Goal: Task Accomplishment & Management: Manage account settings

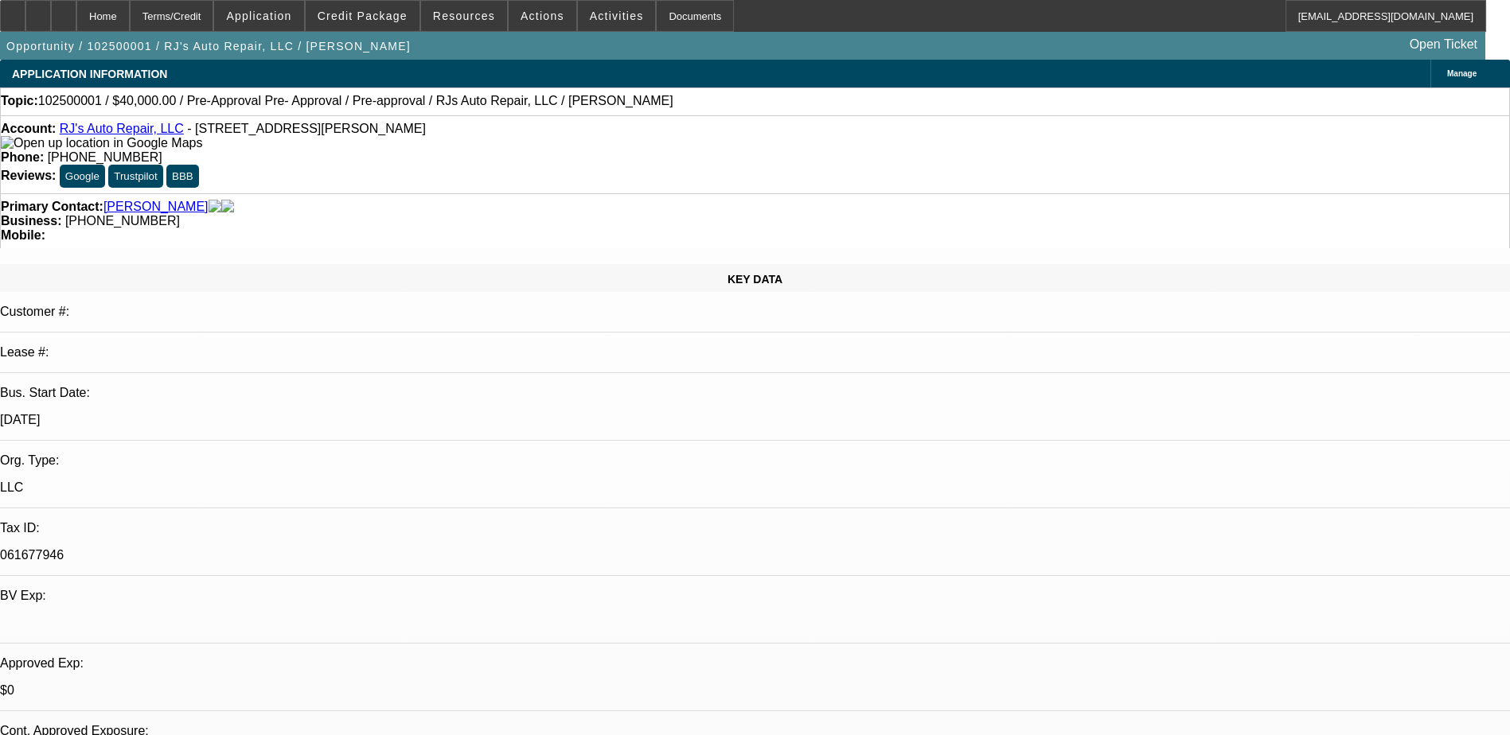
select select "0"
select select "3"
select select "0"
select select "6"
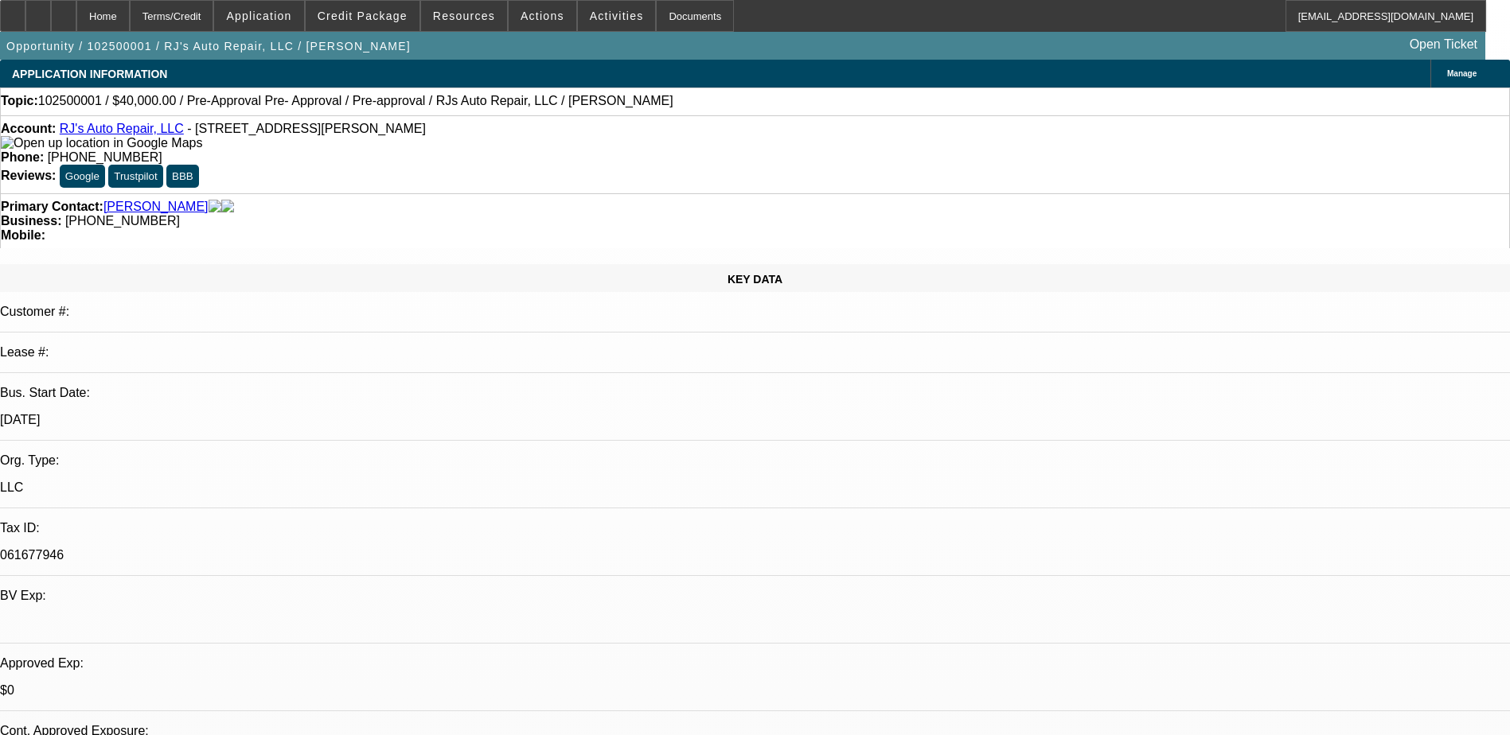
select select "0"
select select "3"
select select "0"
select select "6"
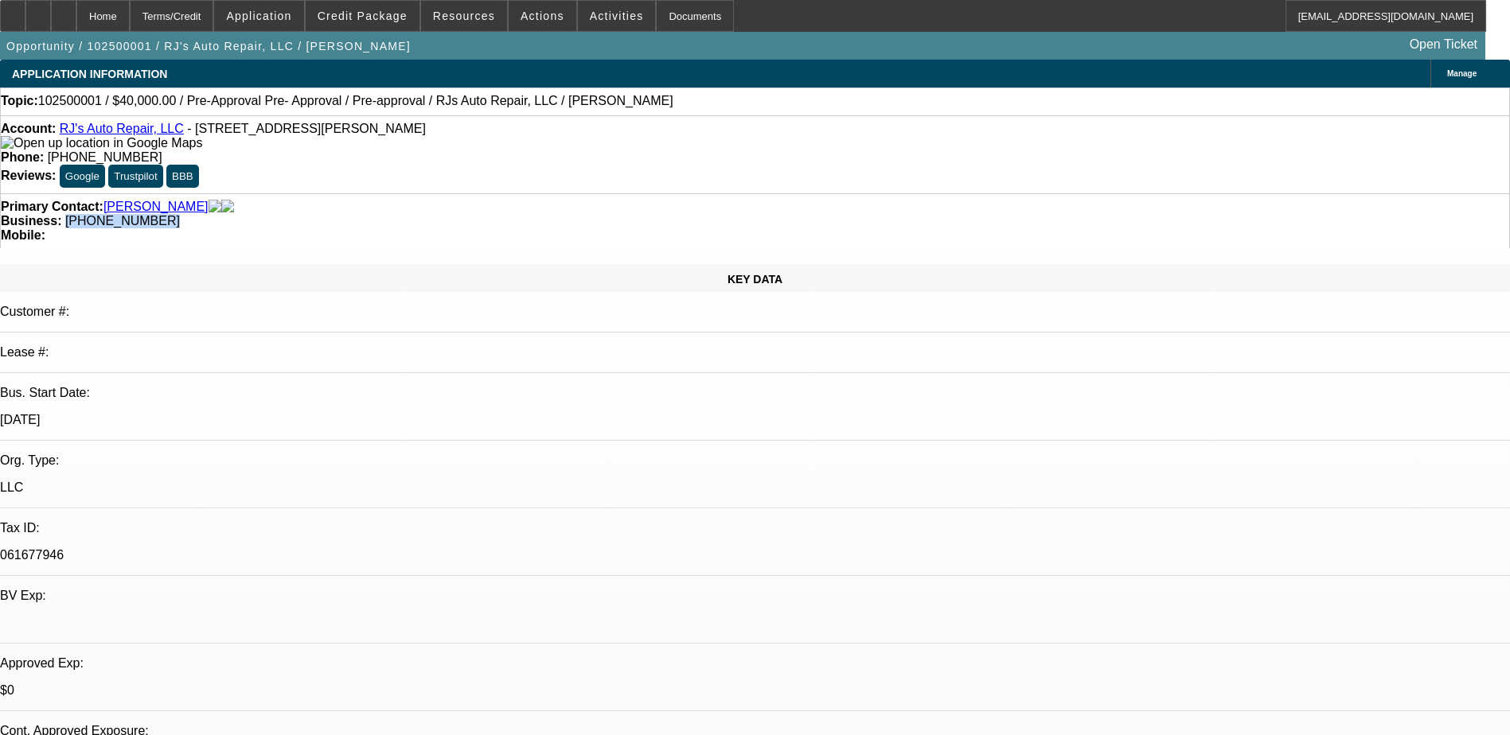
drag, startPoint x: 634, startPoint y: 179, endPoint x: 568, endPoint y: 184, distance: 66.2
click at [568, 193] on div "Primary Contact: Hunt, Robert Business: (203) 748-9827 Mobile:" at bounding box center [755, 220] width 1510 height 55
copy span "(203) 748-9827"
click at [337, 264] on div "KEY DATA Customer #: Lease #: Bus. Start Date: 2/1/03 Org. Type: LLC Tax ID: 06…" at bounding box center [755, 628] width 1510 height 728
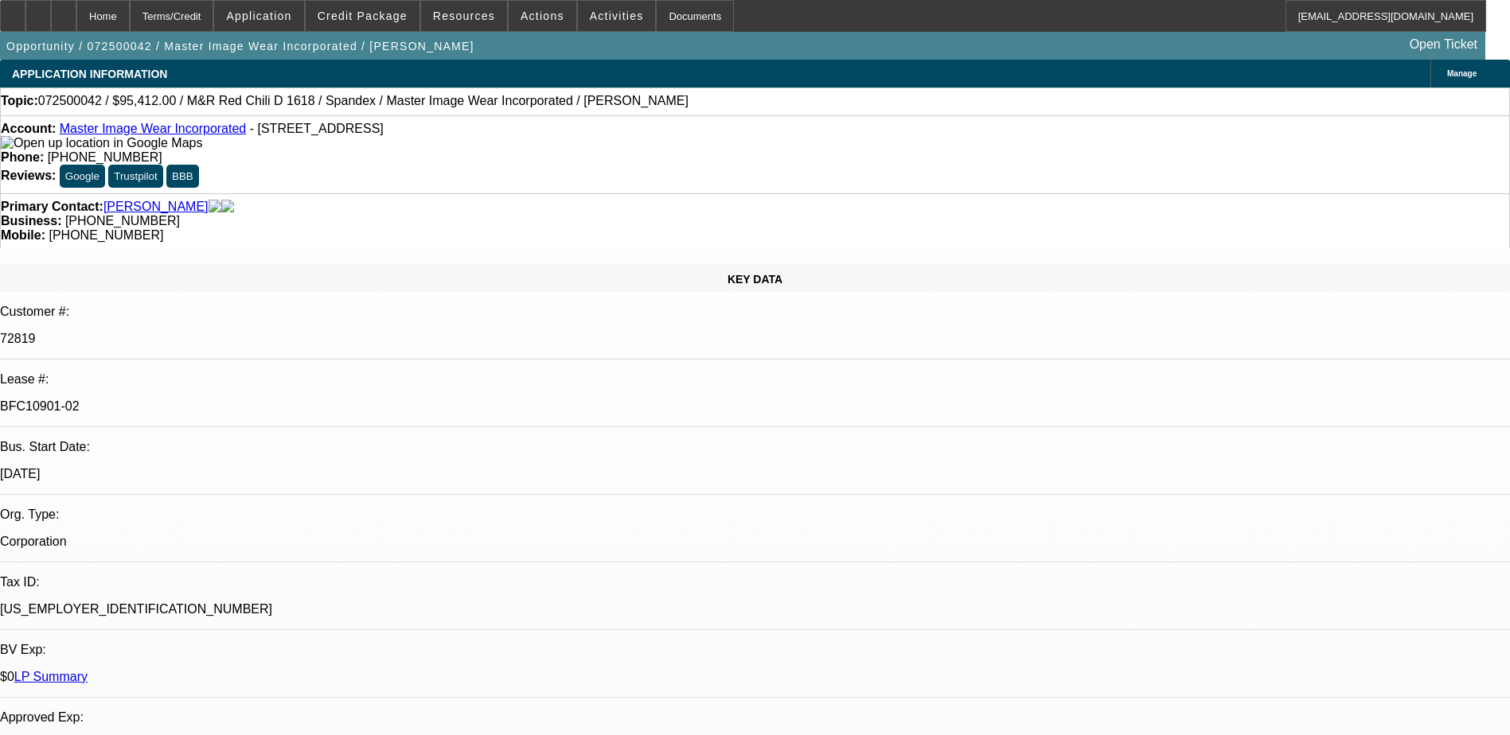
select select "0"
select select "0.1"
select select "4"
select select "0"
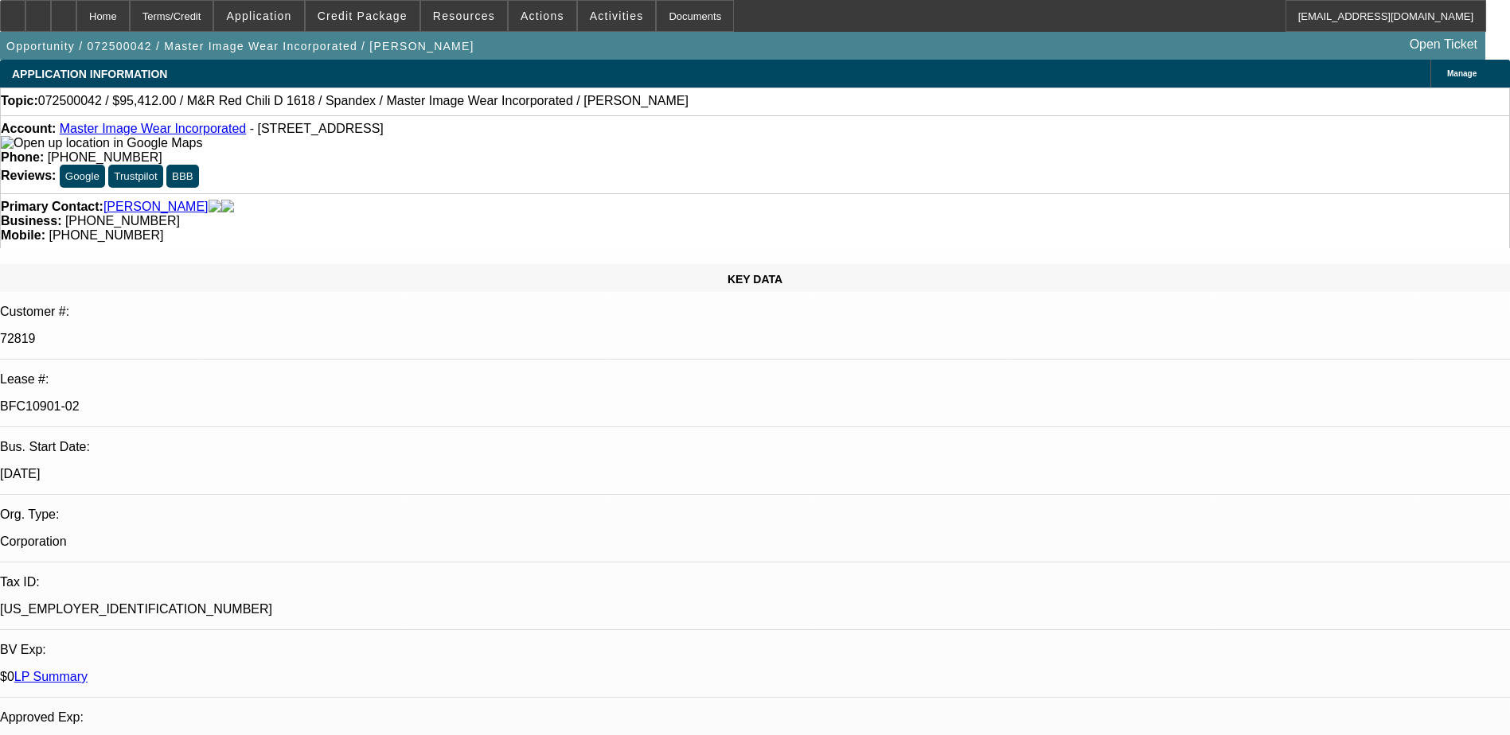
select select "0"
select select "0.1"
select select "4"
select select "0"
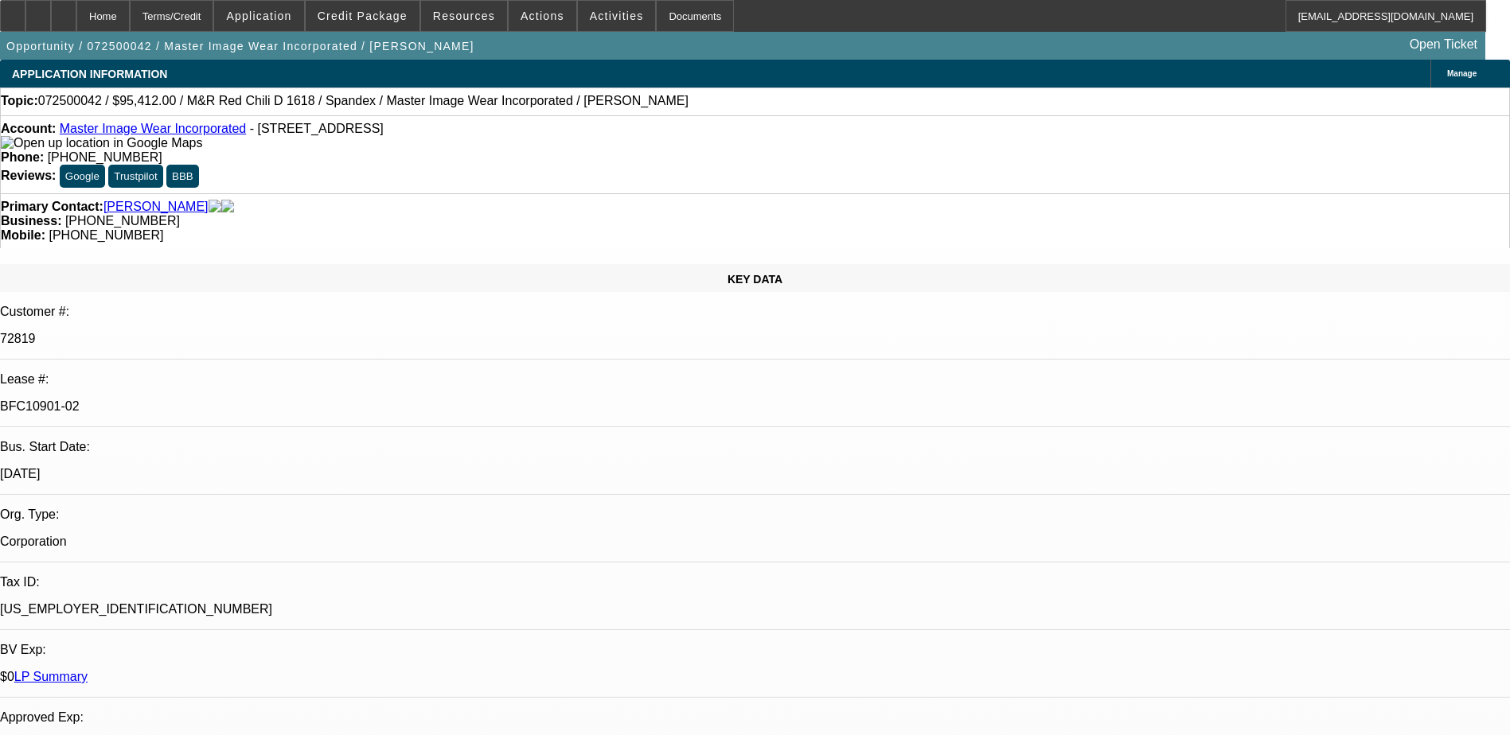
select select "3"
select select "0.1"
select select "4"
select select "0"
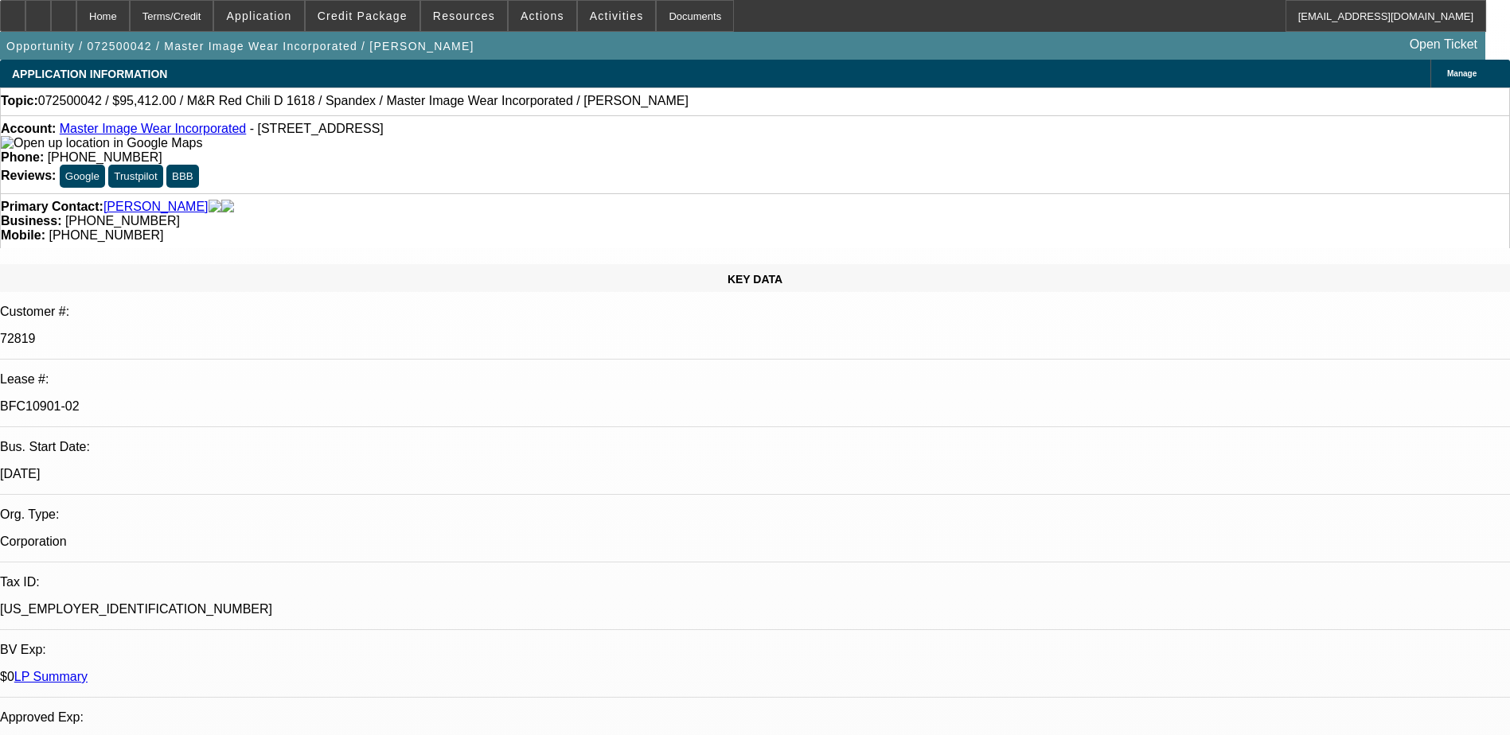
select select "3"
select select "0.1"
select select "4"
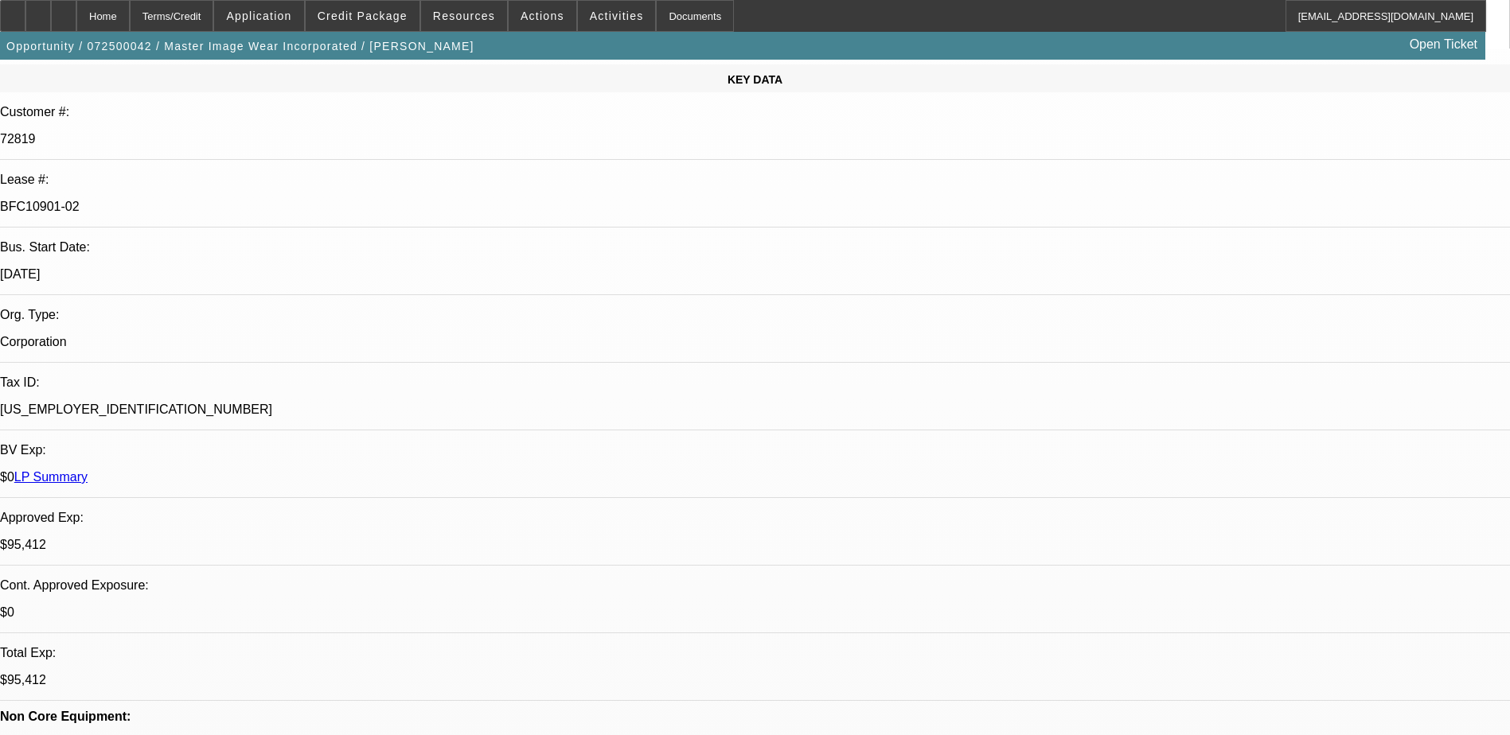
scroll to position [318, 0]
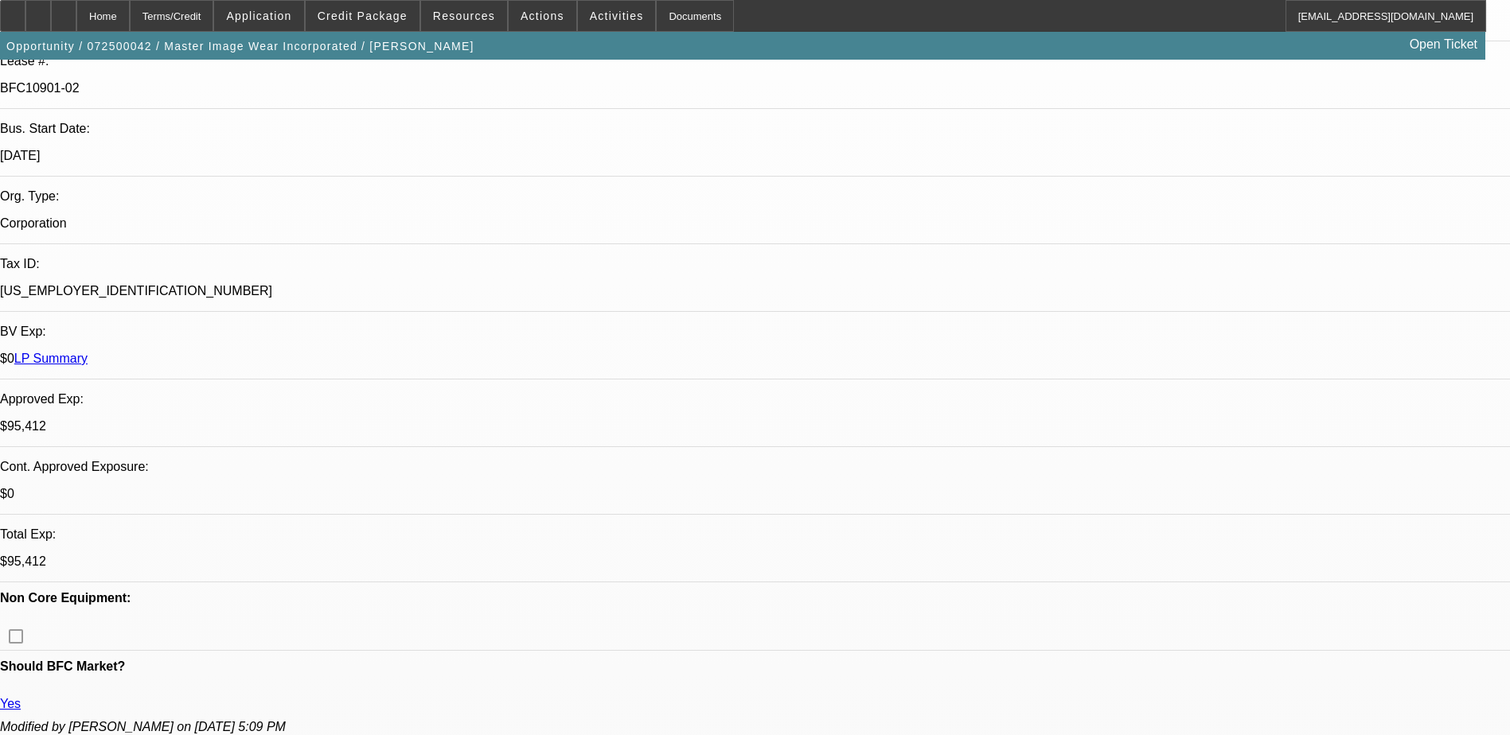
drag, startPoint x: 1111, startPoint y: 190, endPoint x: 1127, endPoint y: 175, distance: 22.0
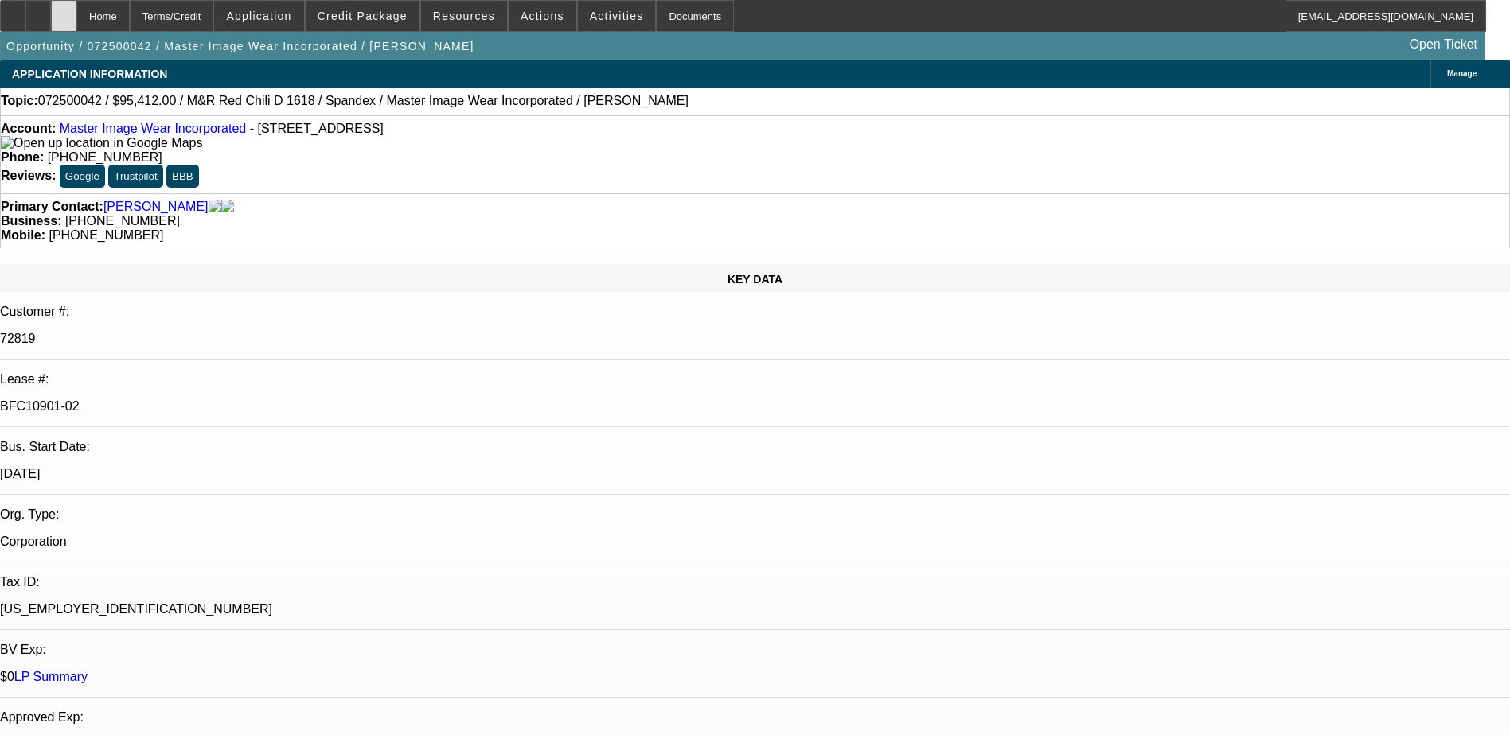
click at [76, 8] on div at bounding box center [63, 16] width 25 height 32
select select "0"
select select "0.1"
select select "0"
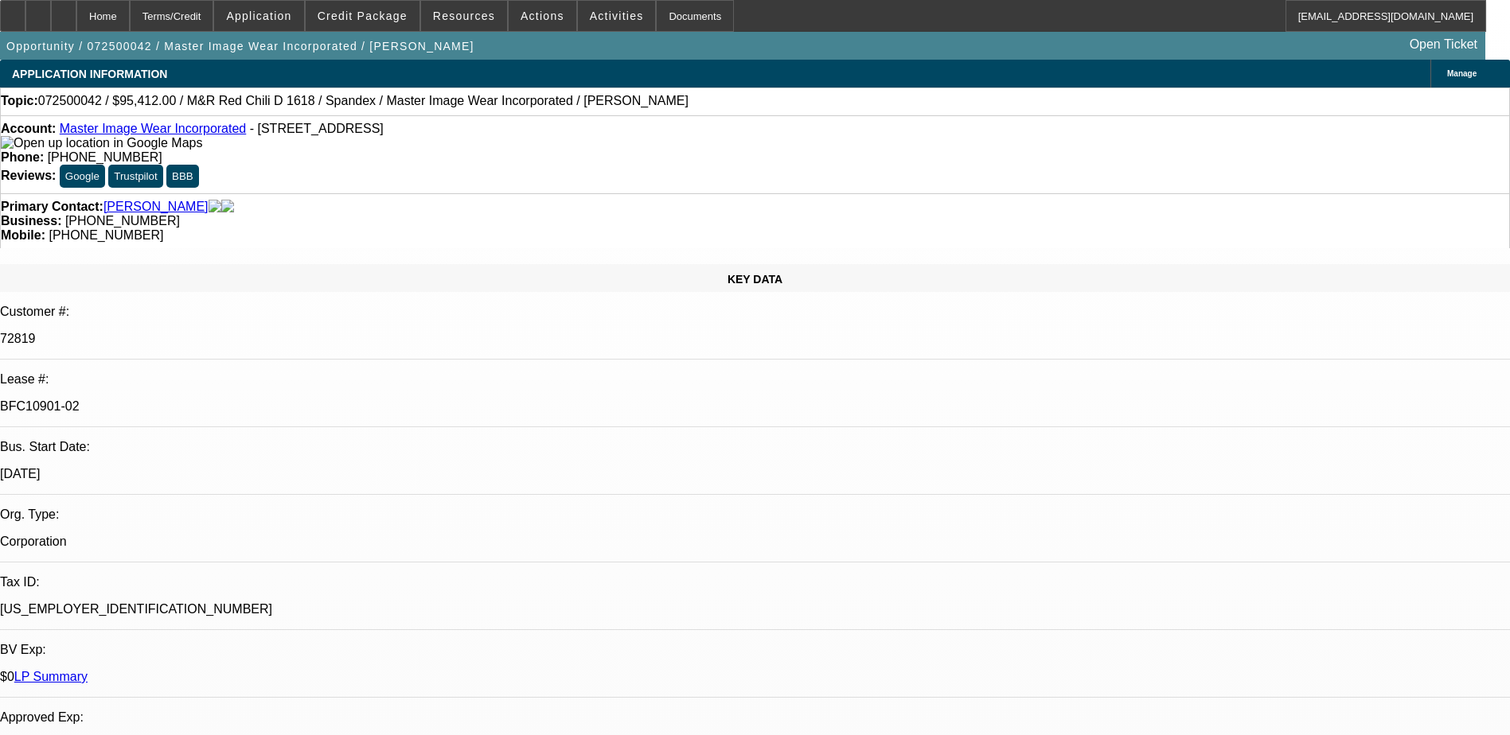
select select "0"
select select "0.1"
select select "0"
select select "0.1"
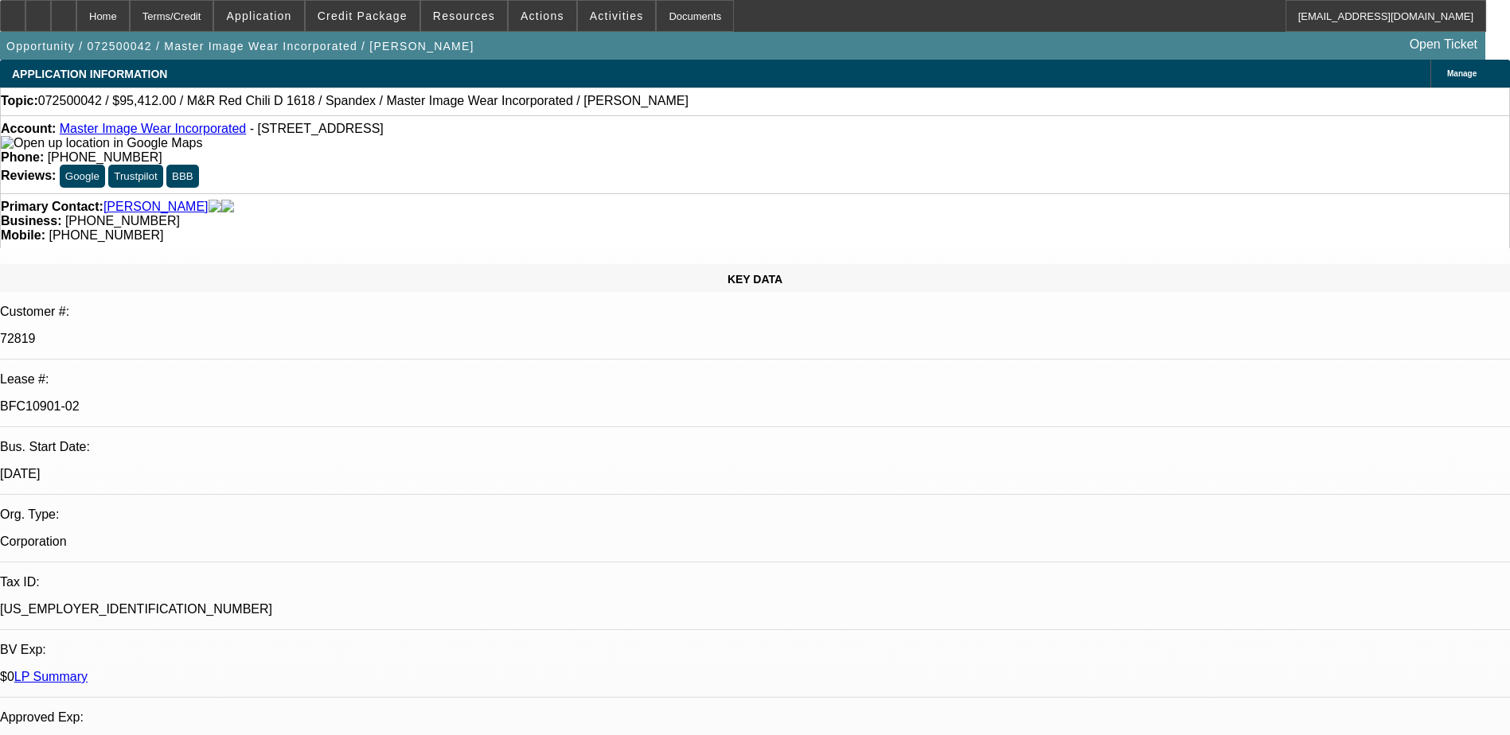
select select "0"
select select "0.1"
select select "1"
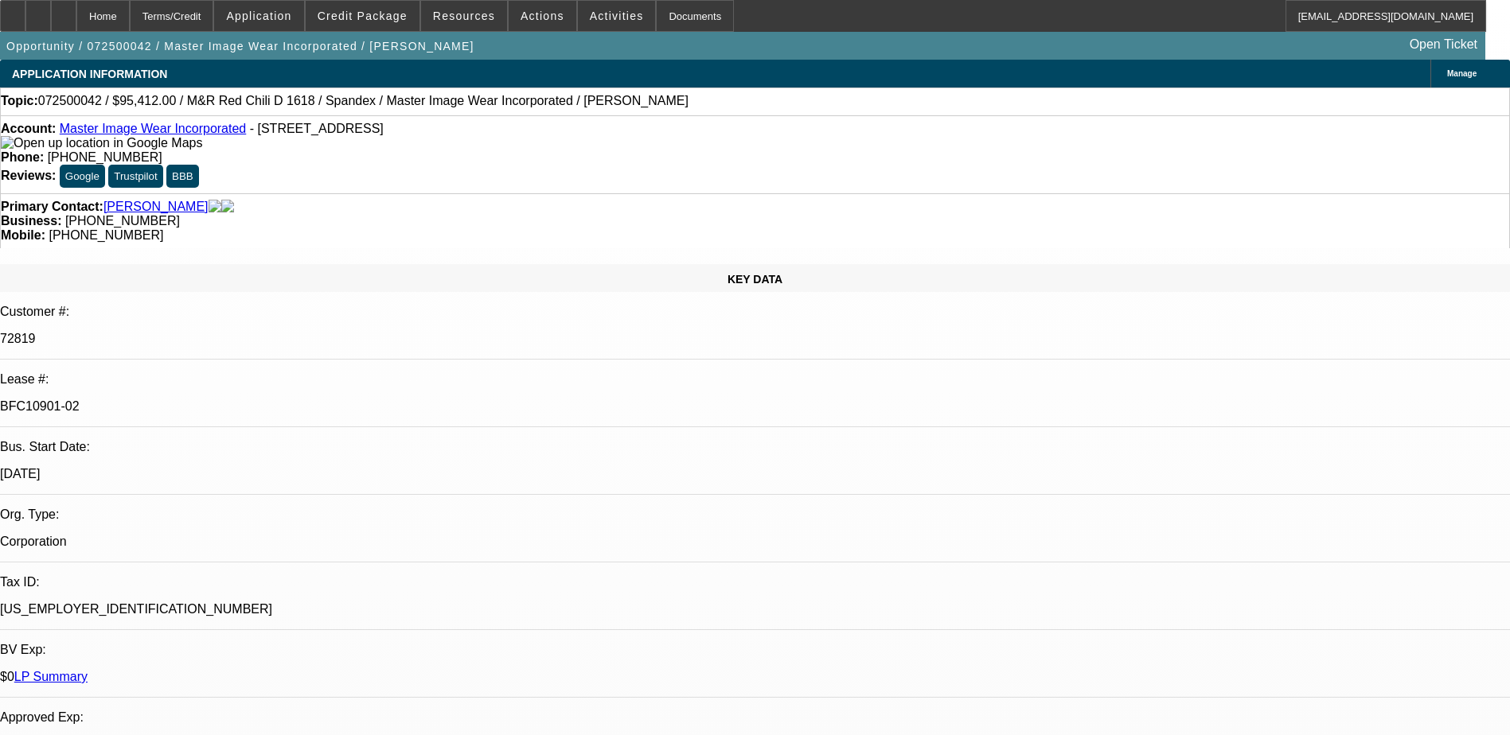
select select "4"
select select "1"
select select "4"
select select "1"
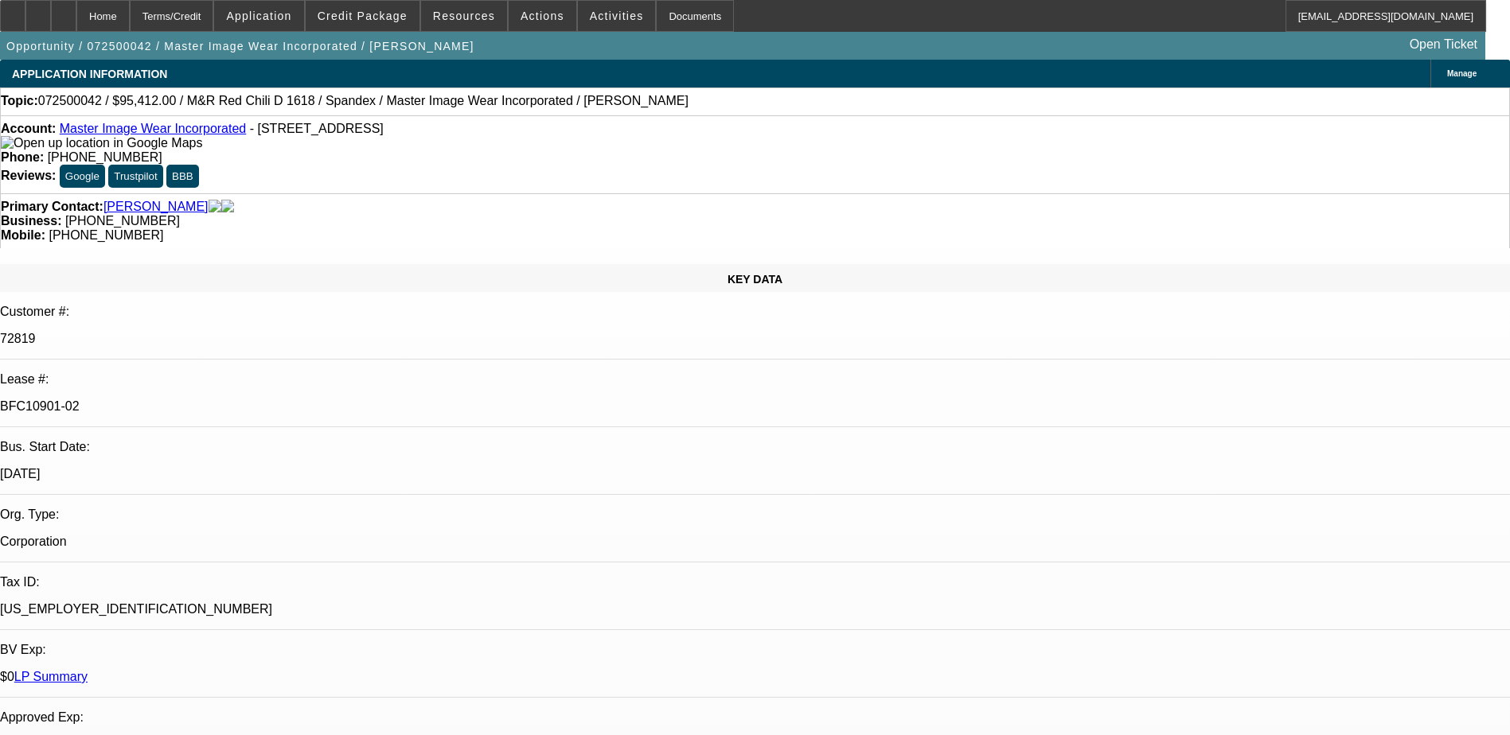
select select "3"
select select "4"
select select "1"
select select "3"
select select "4"
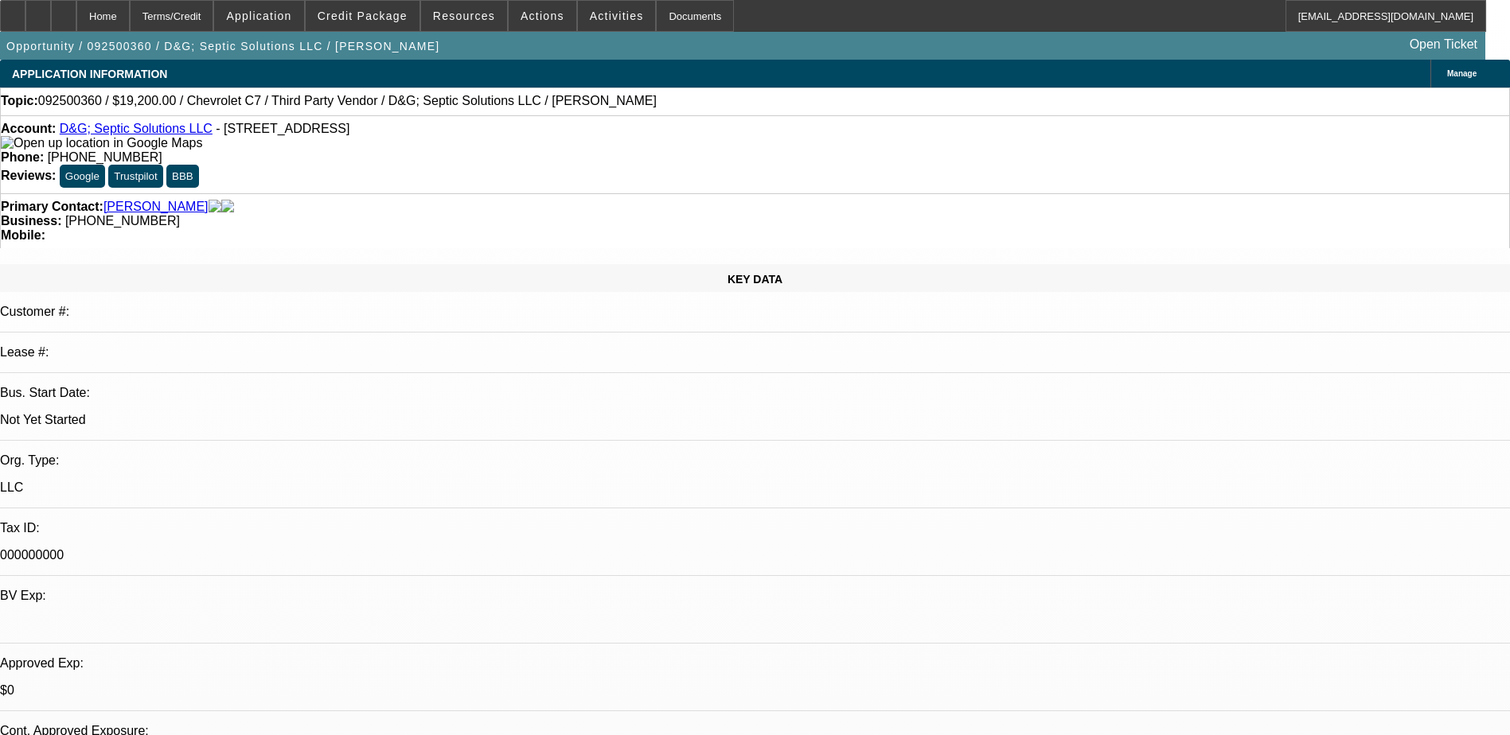
select select "0.2"
select select "2"
select select "0.1"
select select "4"
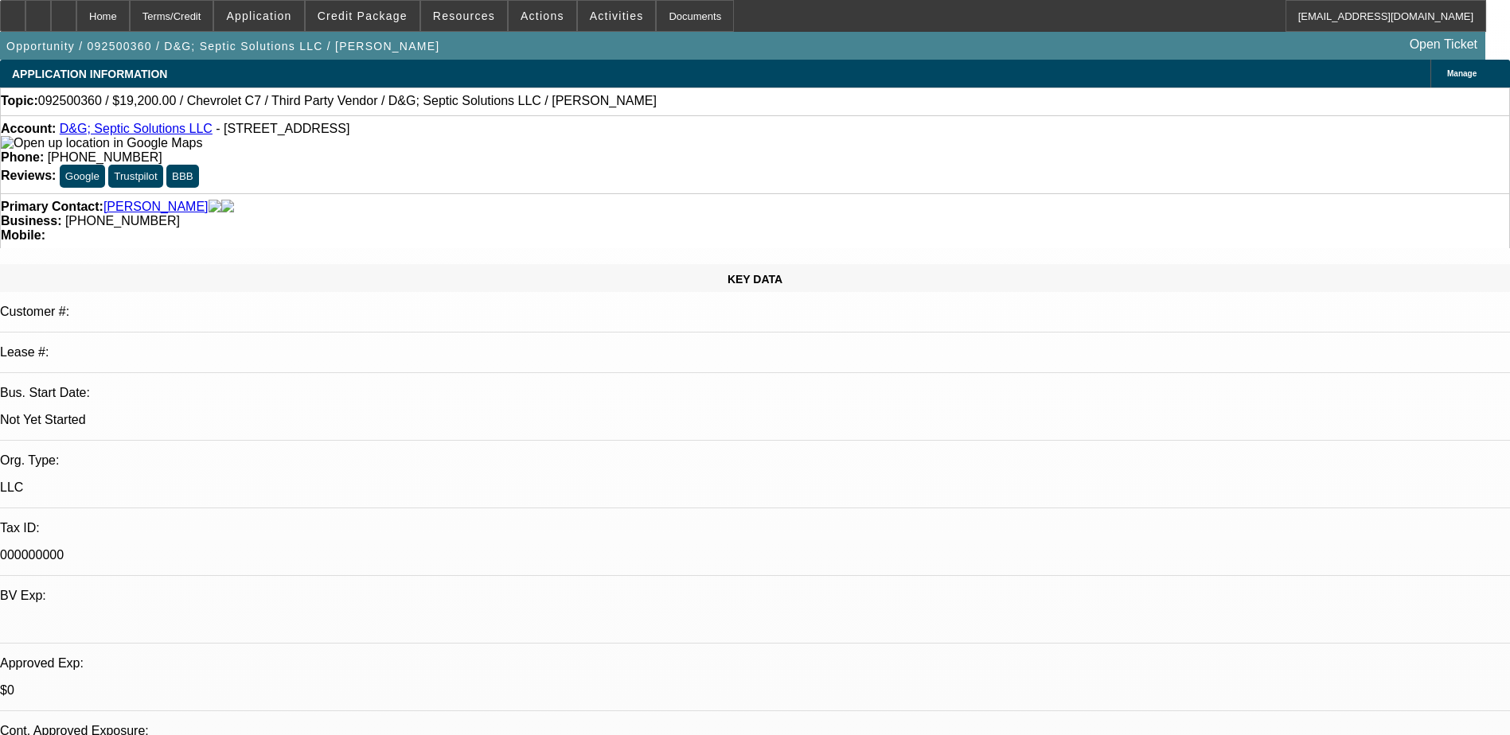
select select "0.2"
select select "2"
select select "0.1"
select select "4"
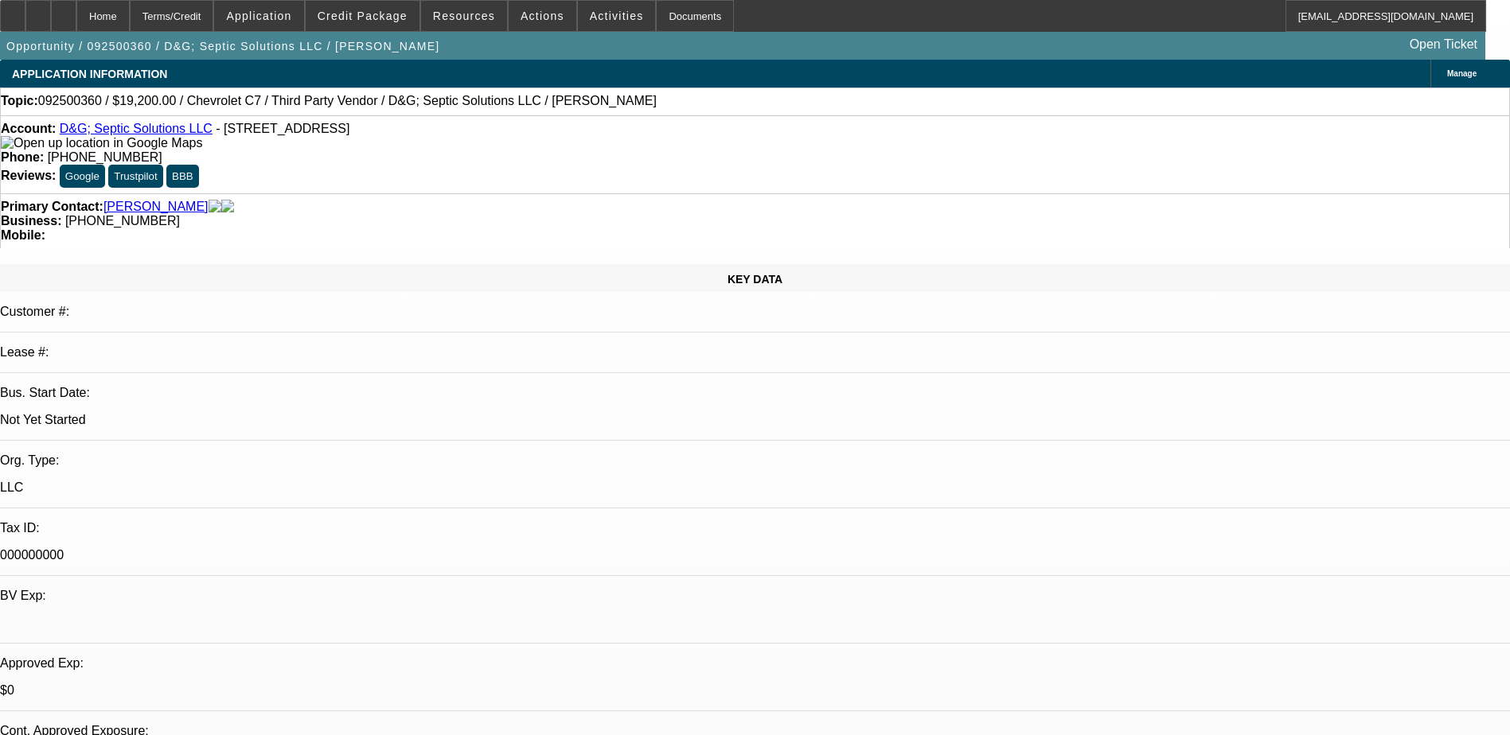
select select "0.2"
select select "2"
select select "0.1"
select select "4"
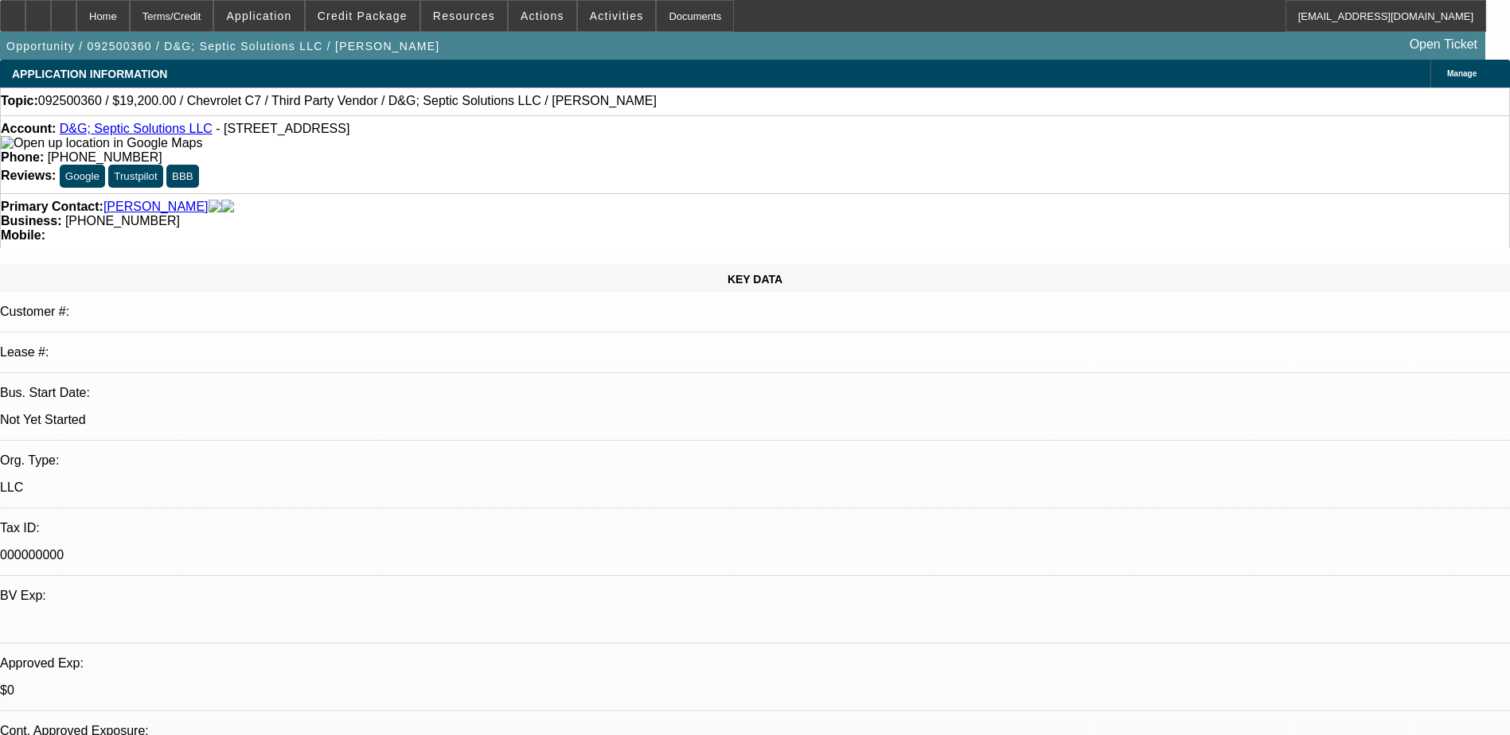
select select "0.2"
select select "2"
select select "0"
select select "6"
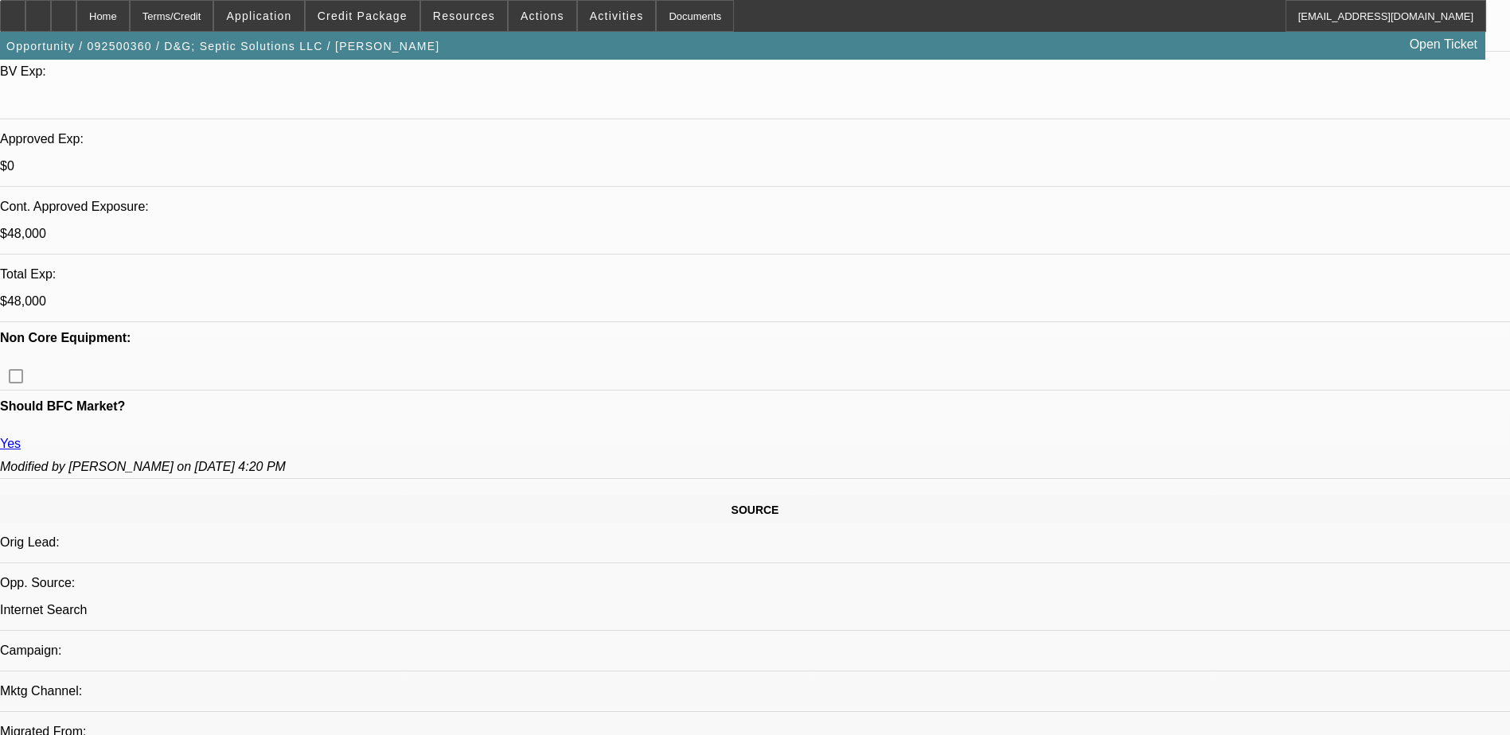
scroll to position [637, 0]
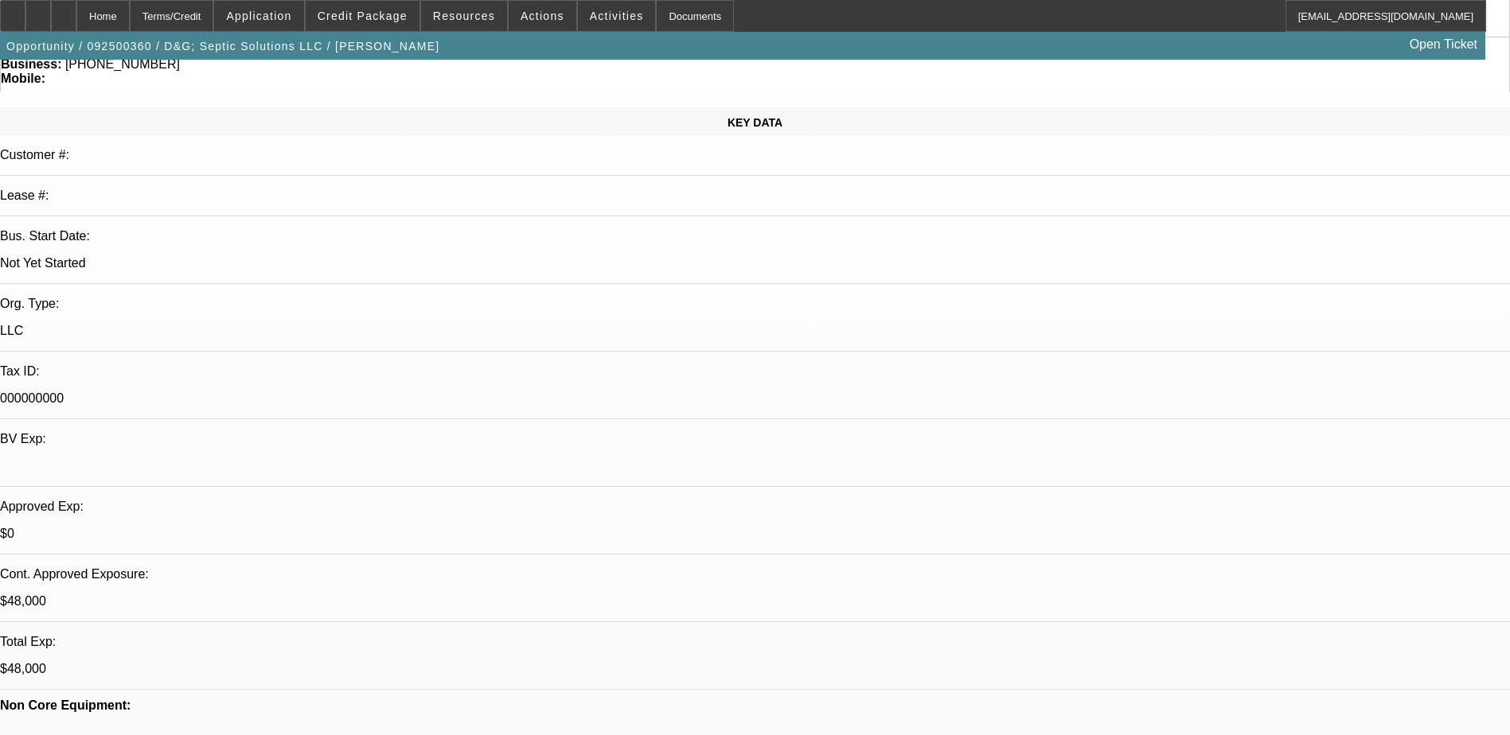
scroll to position [0, 0]
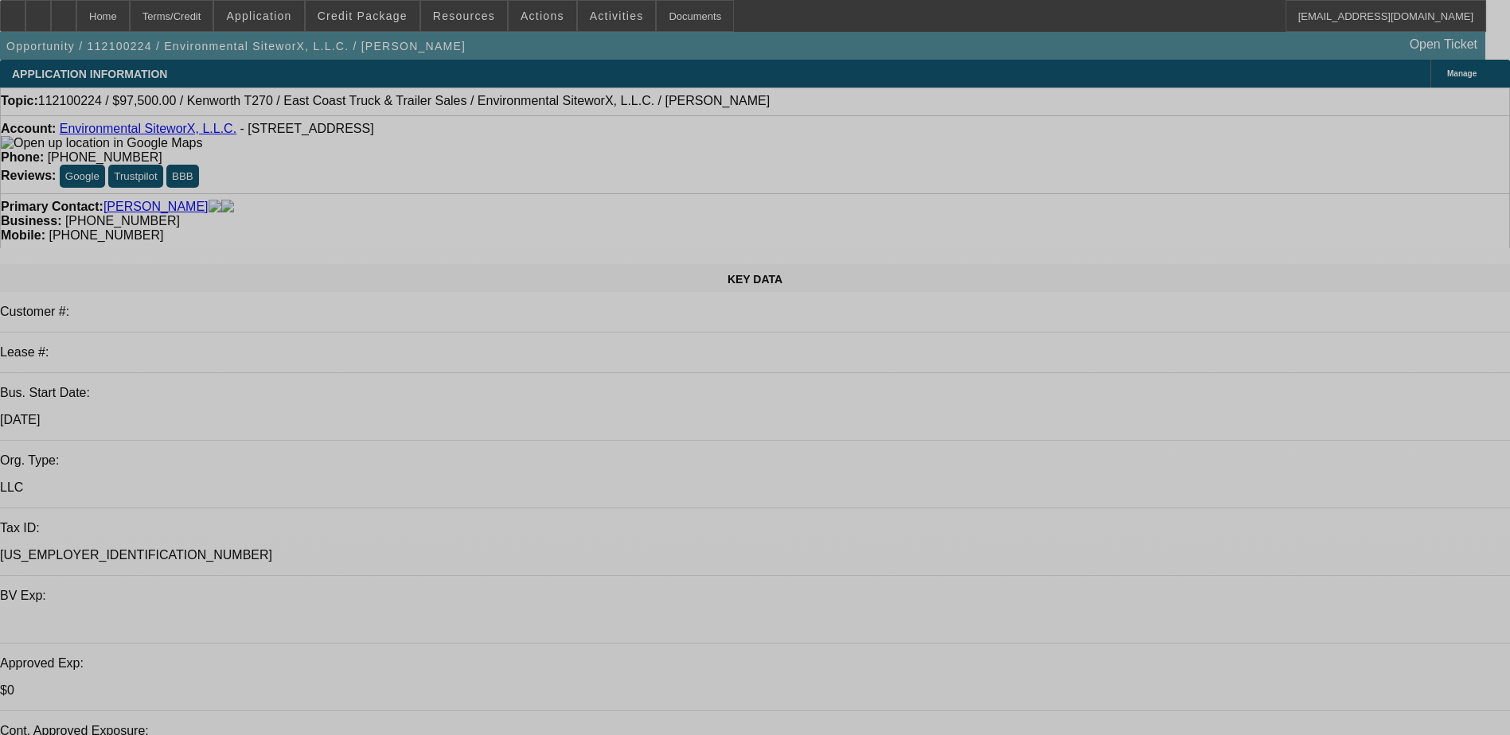
select select "0"
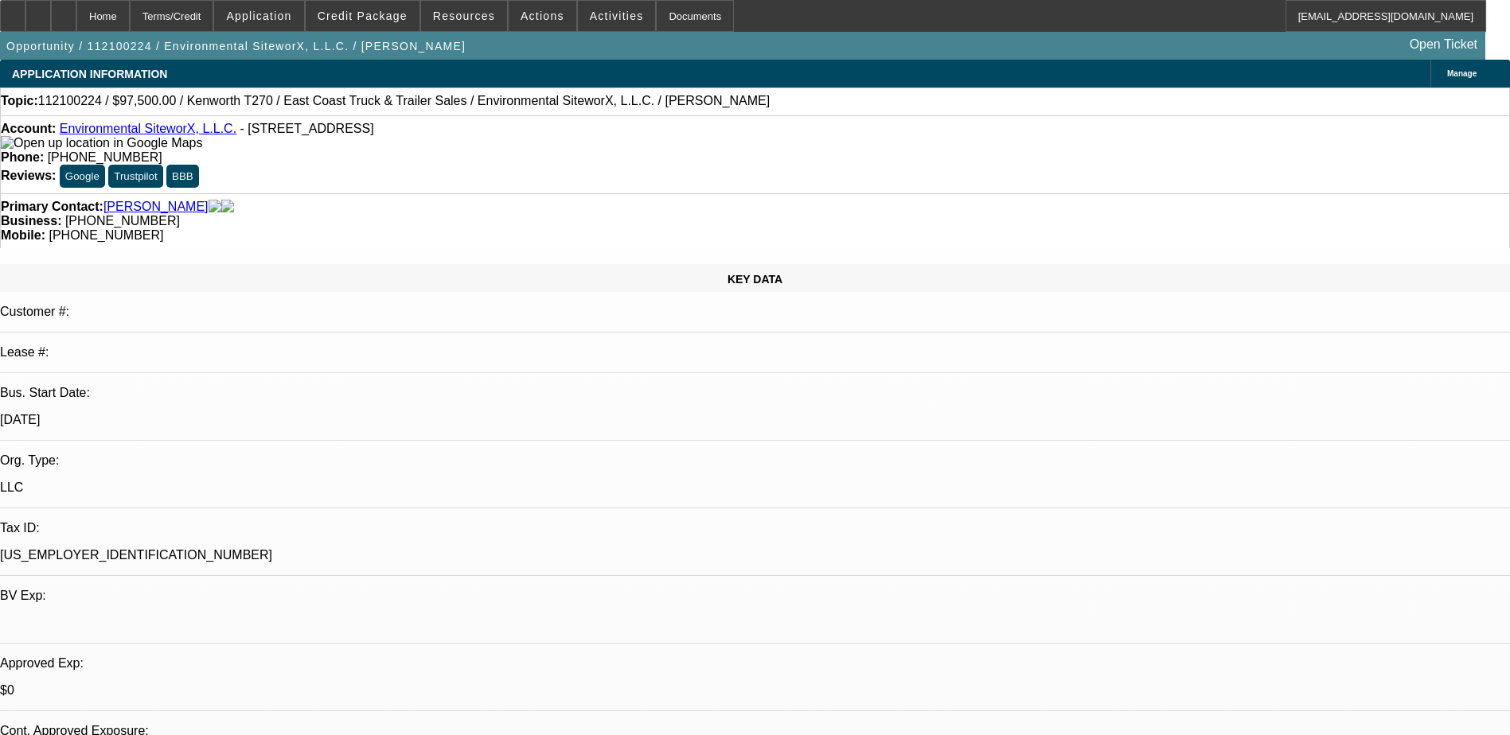
select select "0"
select select "2"
select select "0"
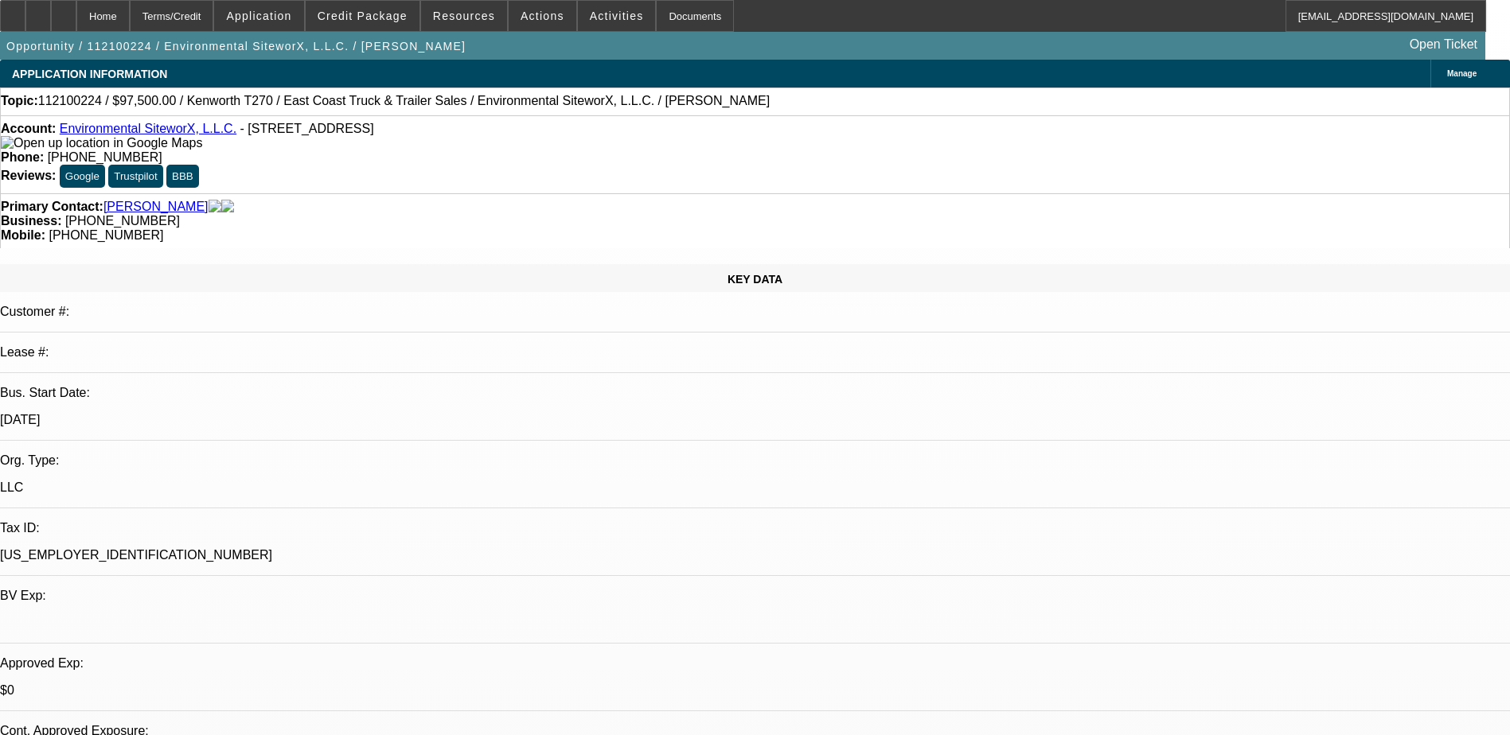
select select "0"
select select "2"
select select "0.1"
select select "0"
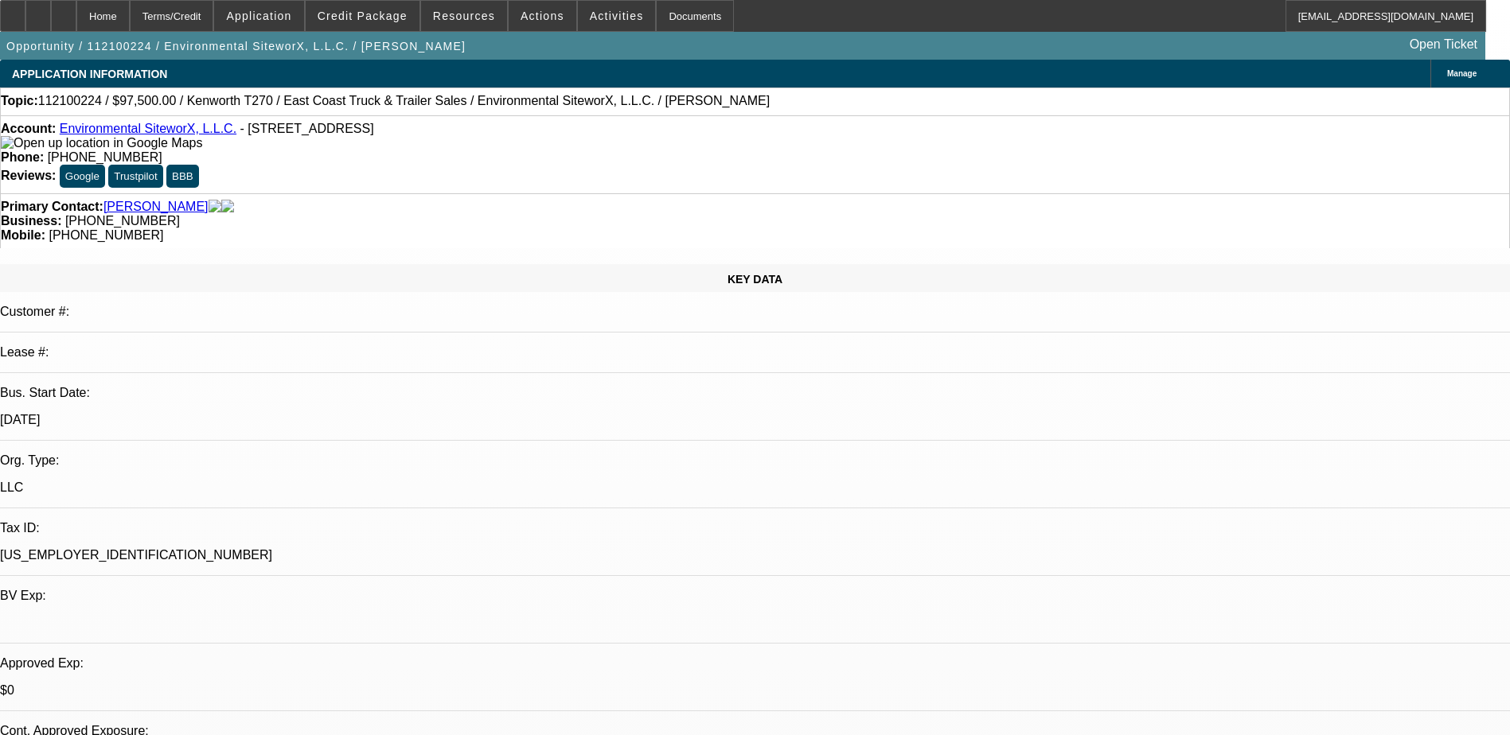
select select "0"
select select "1"
select select "6"
select select "1"
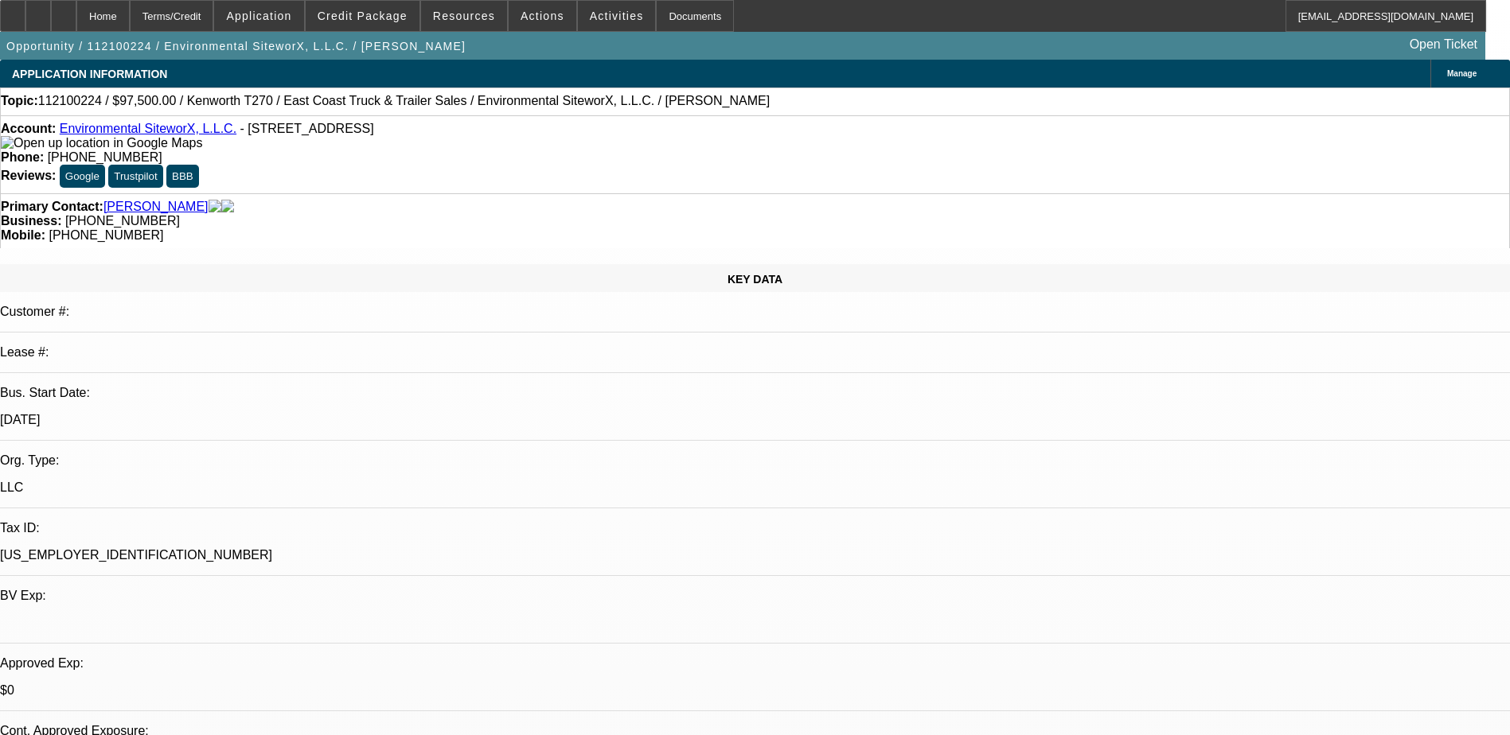
select select "2"
select select "6"
select select "1"
select select "2"
select select "4"
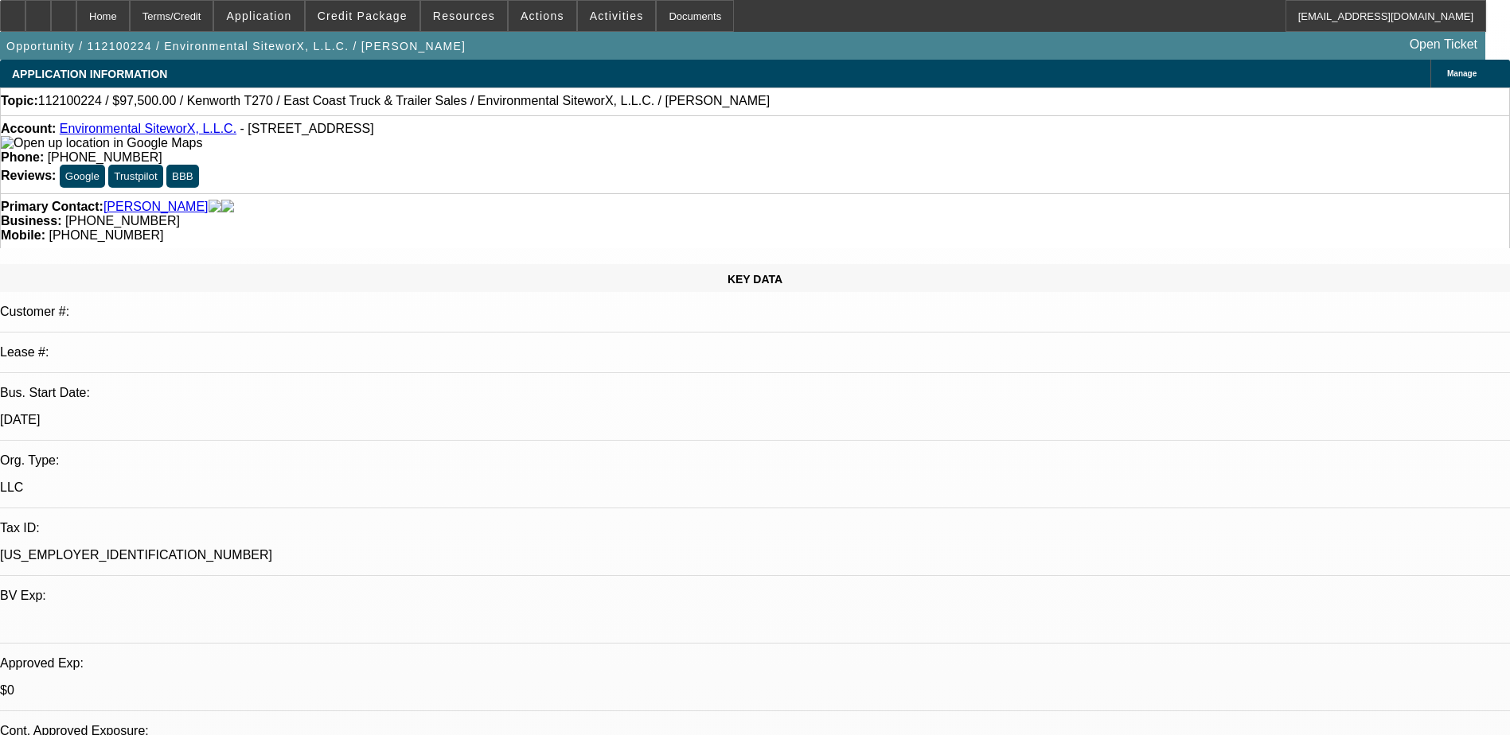
select select "1"
select select "6"
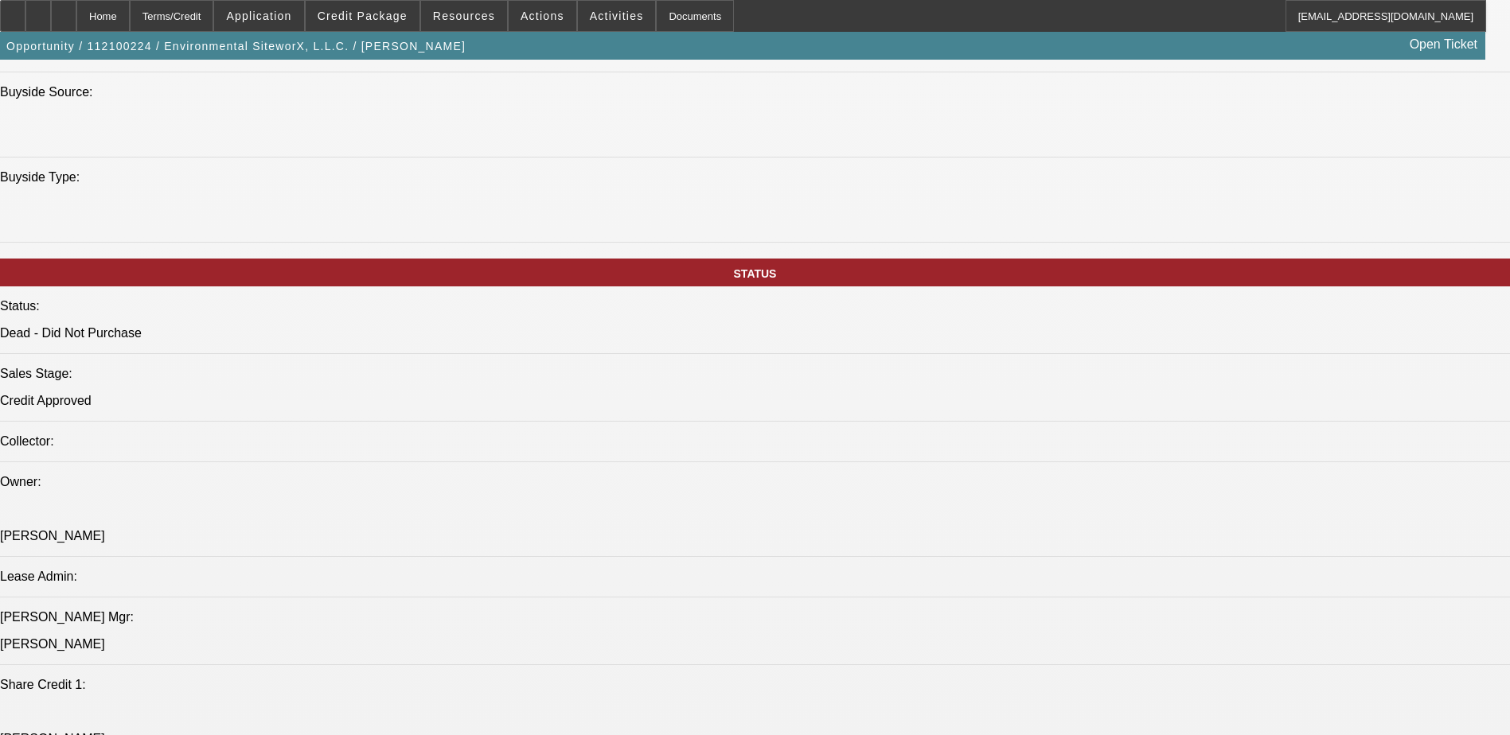
scroll to position [1512, 0]
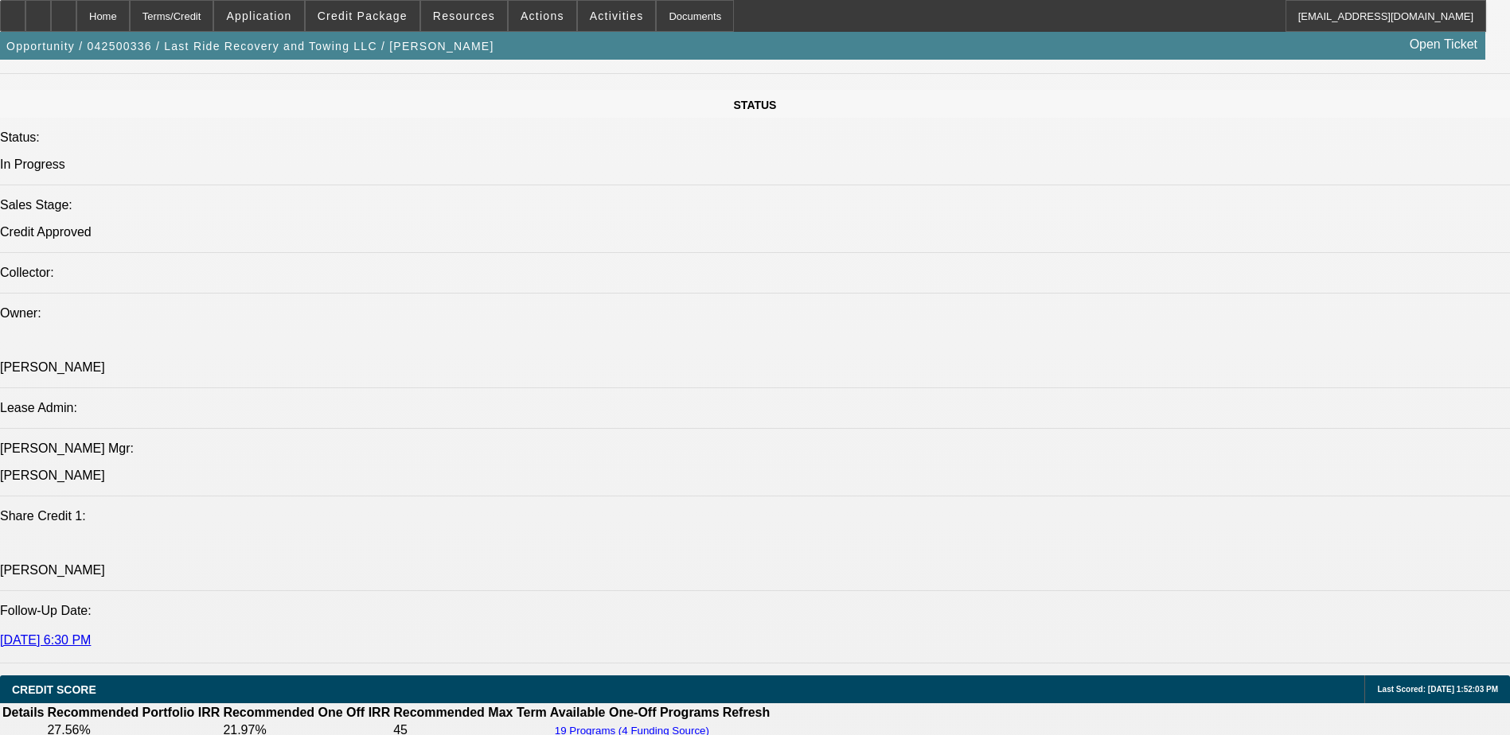
select select "0"
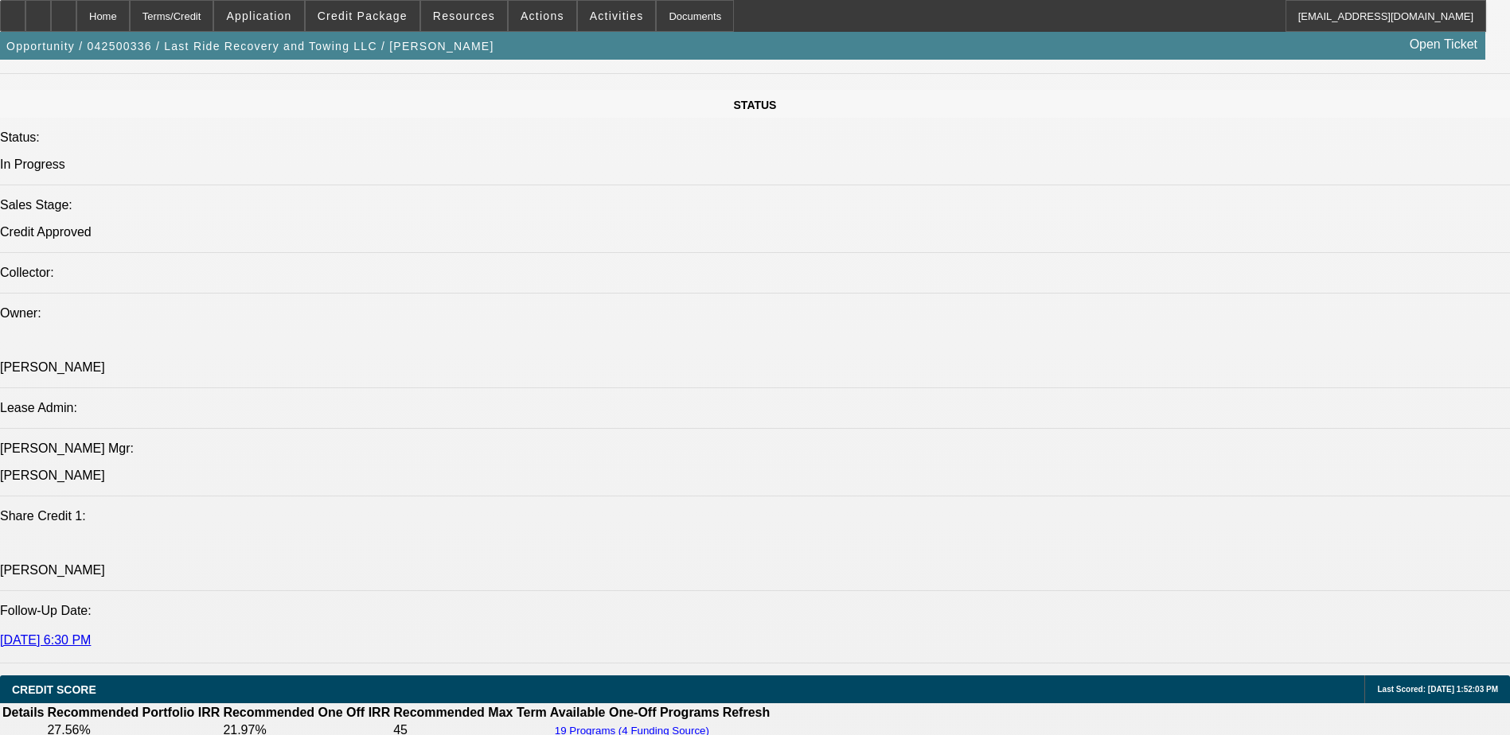
select select "0"
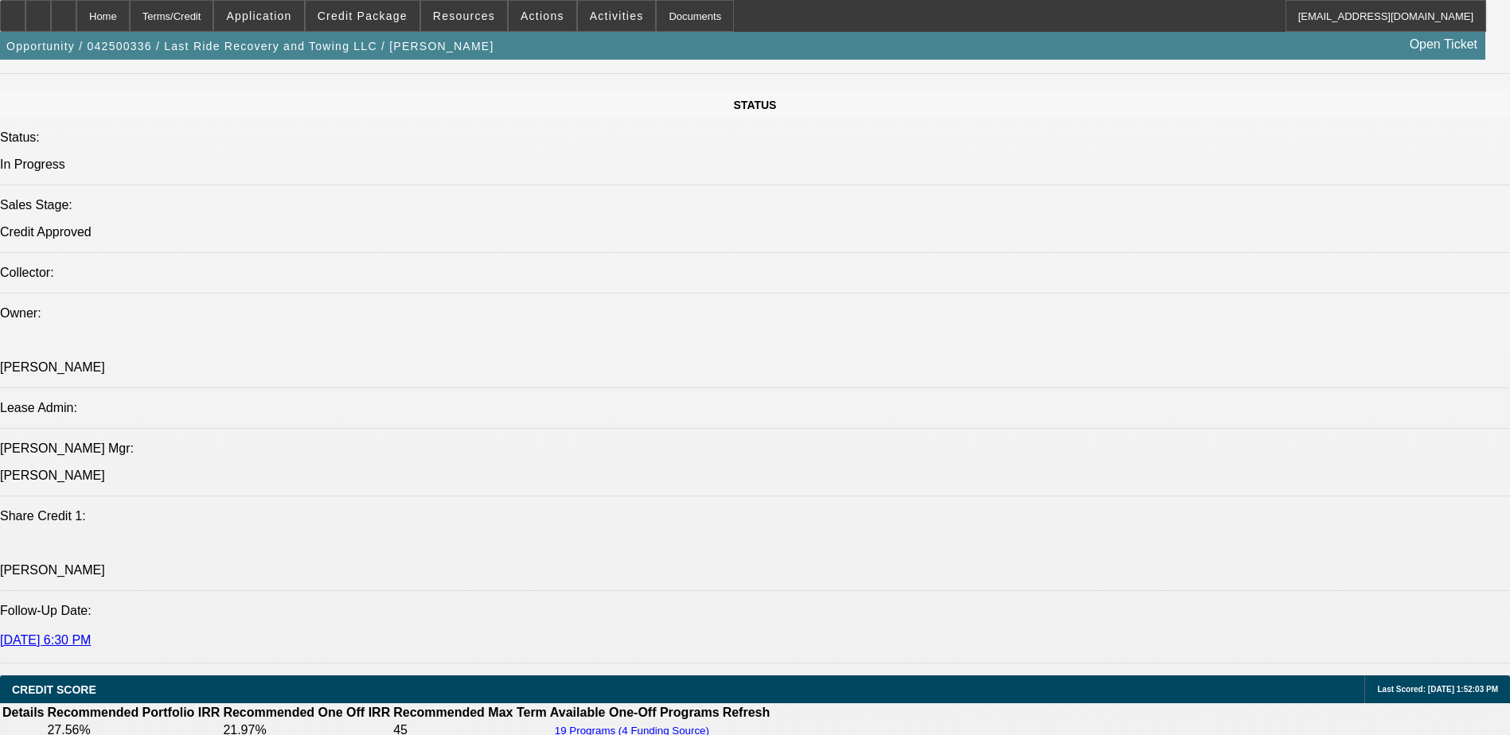
select select "0"
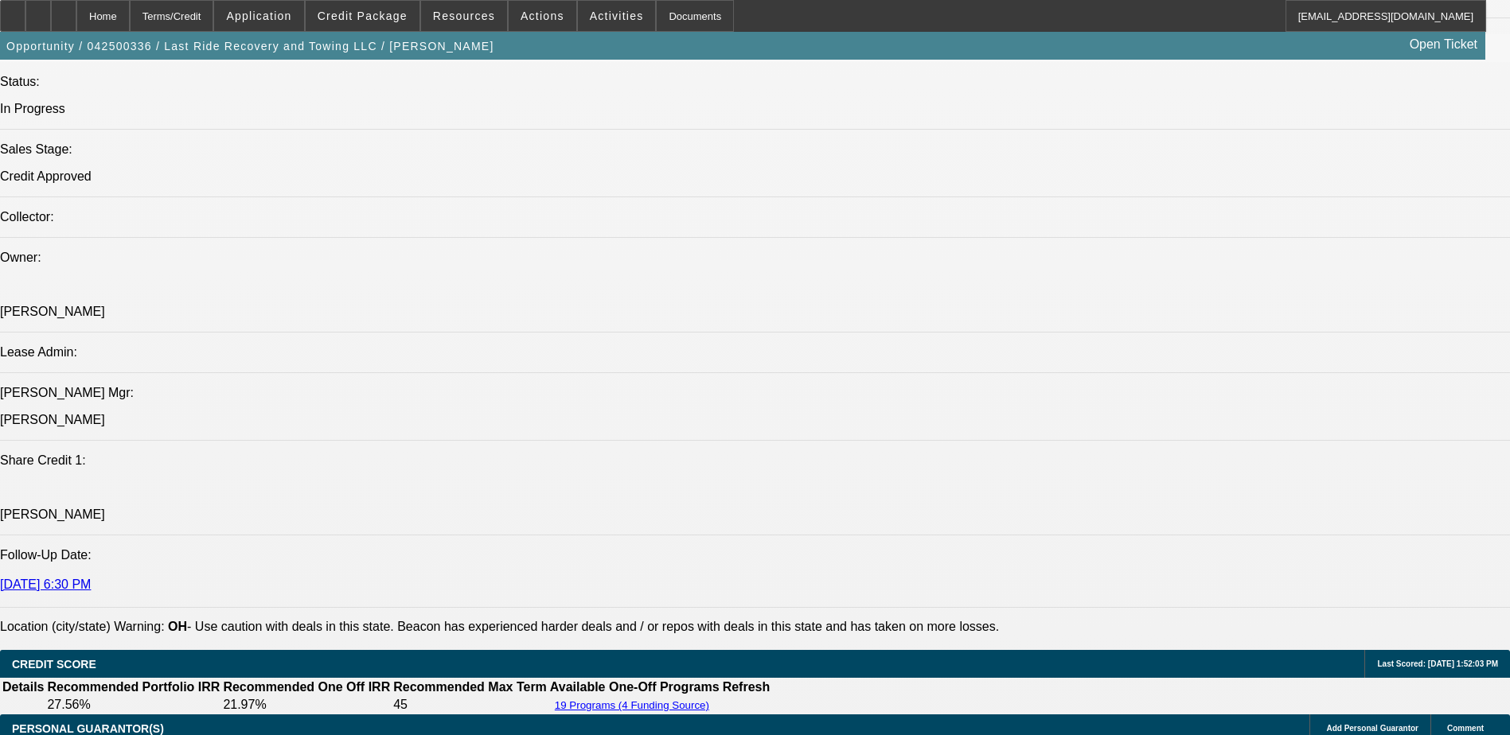
select select "1"
select select "2"
select select "1"
select select "2"
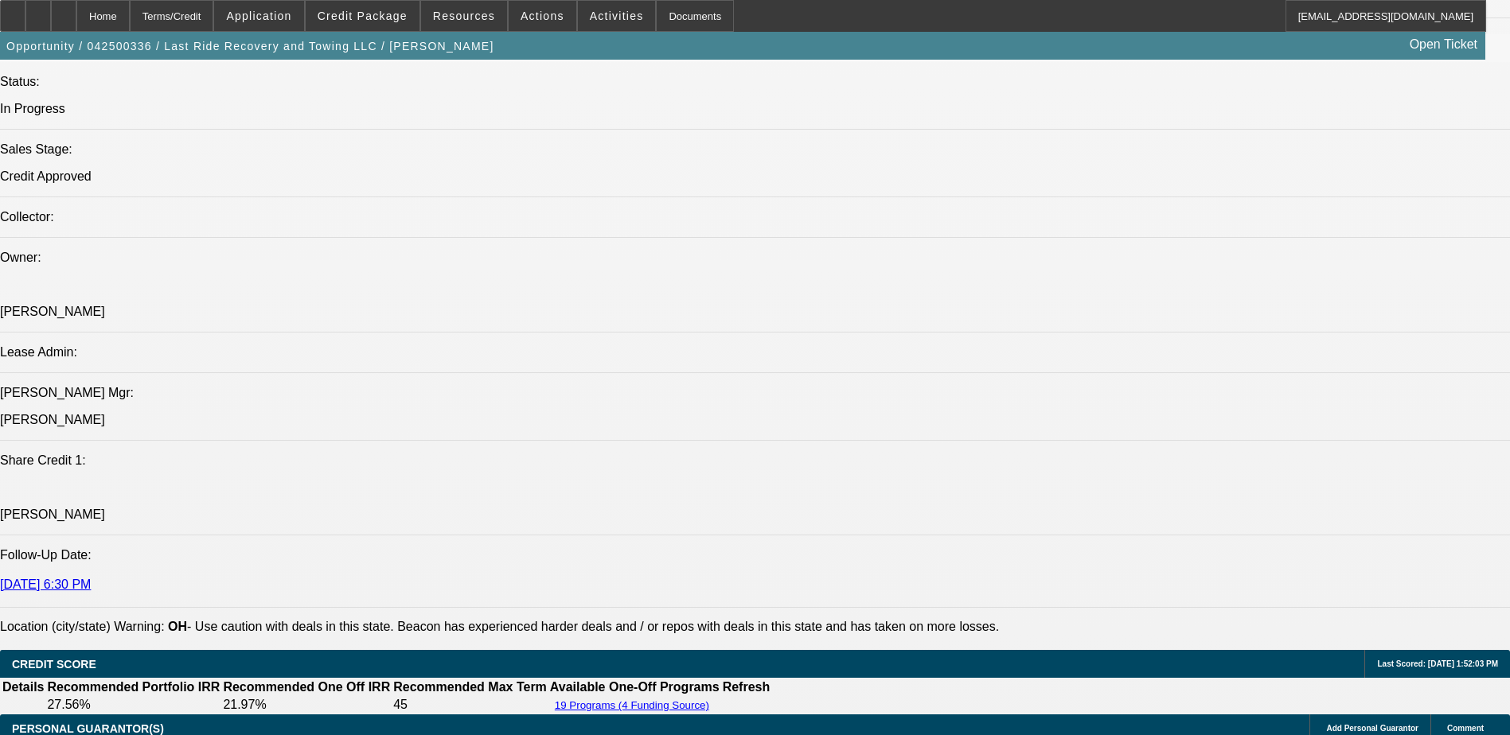
select select "1"
select select "2"
select select "5"
select select "1"
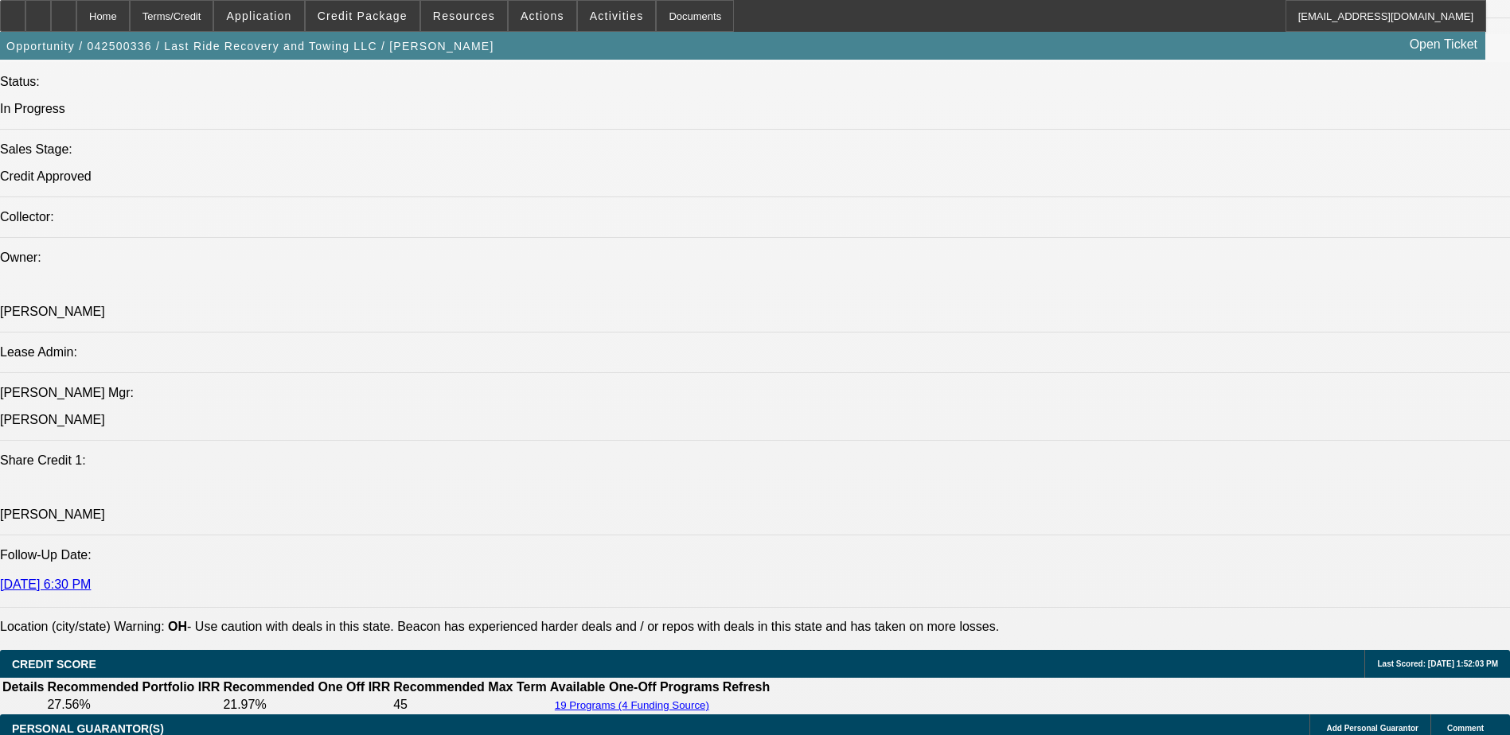
select select "2"
select select "5"
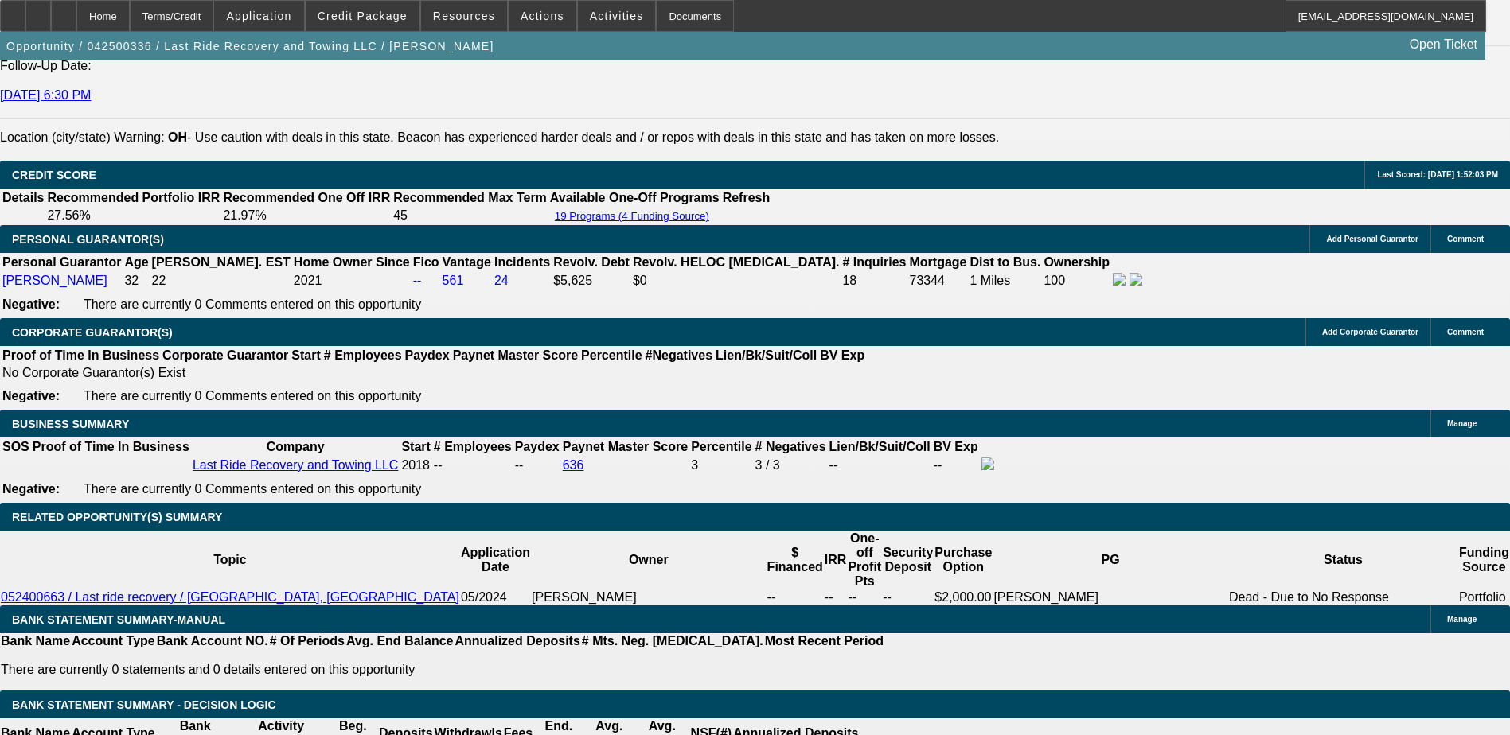
scroll to position [159, 14]
drag, startPoint x: 1453, startPoint y: 642, endPoint x: 1499, endPoint y: 648, distance: 46.5
drag, startPoint x: 1499, startPoint y: 648, endPoint x: 1432, endPoint y: 663, distance: 68.6
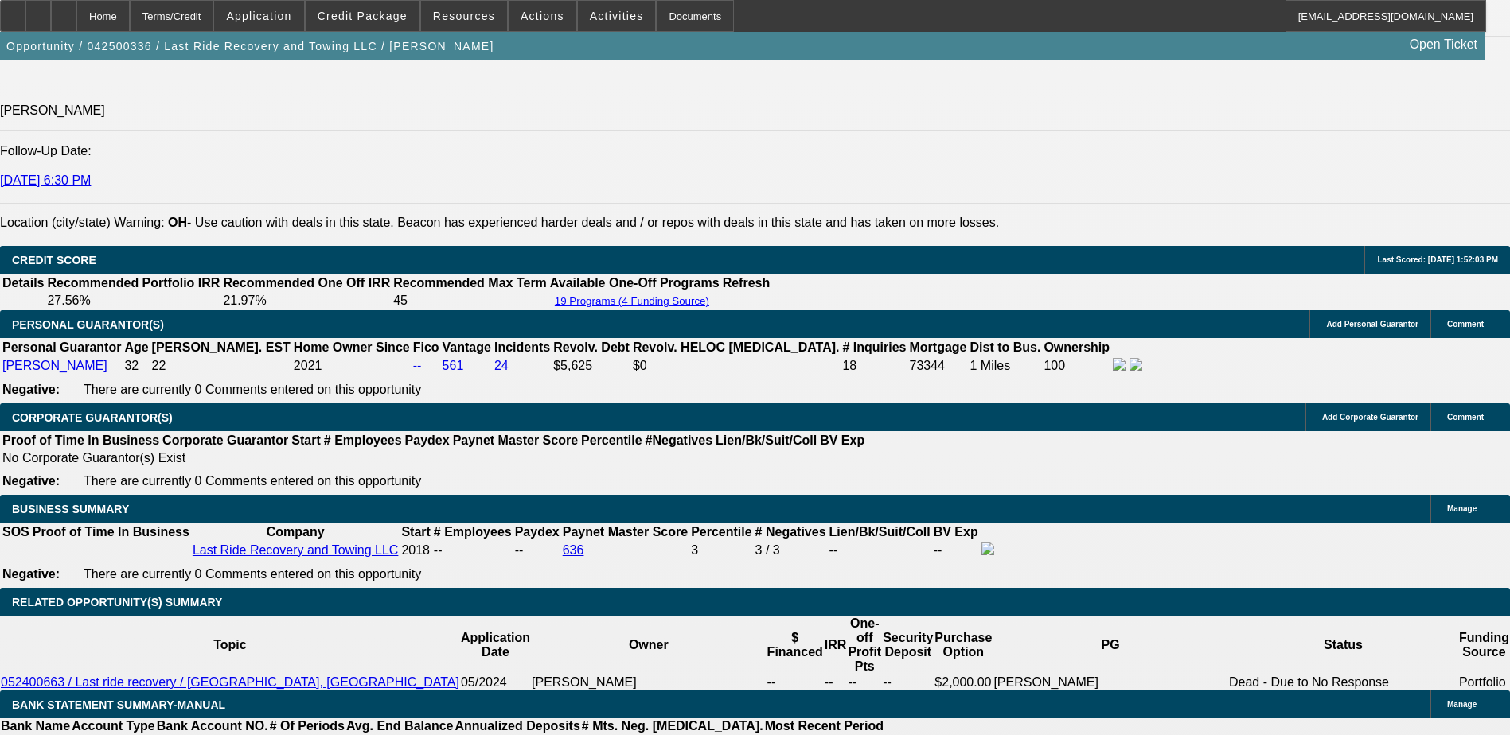
scroll to position [0, 0]
drag, startPoint x: 1179, startPoint y: 554, endPoint x: 1017, endPoint y: 552, distance: 161.6
drag, startPoint x: 1017, startPoint y: 552, endPoint x: 1188, endPoint y: 558, distance: 170.4
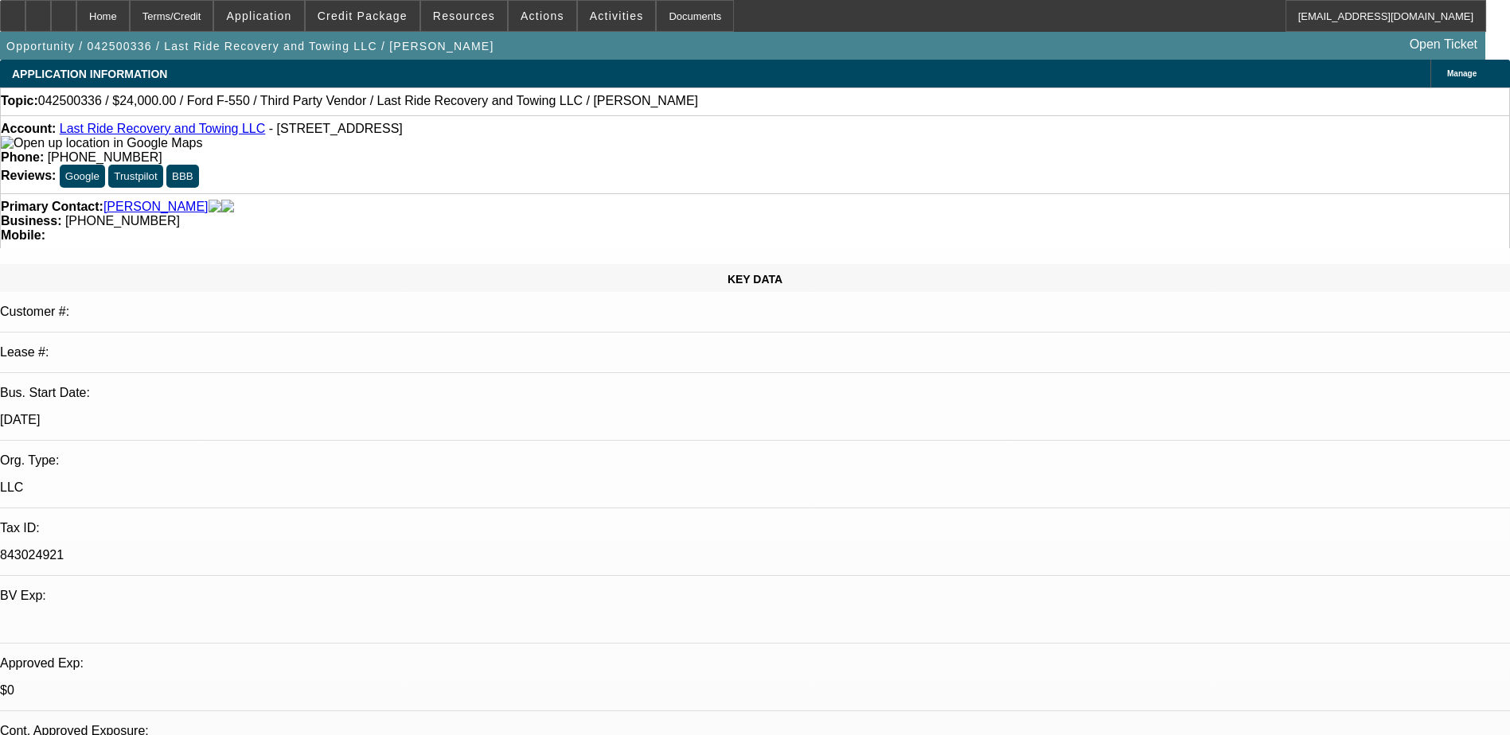
click at [184, 135] on link "Last Ride Recovery and Towing LLC" at bounding box center [163, 129] width 206 height 14
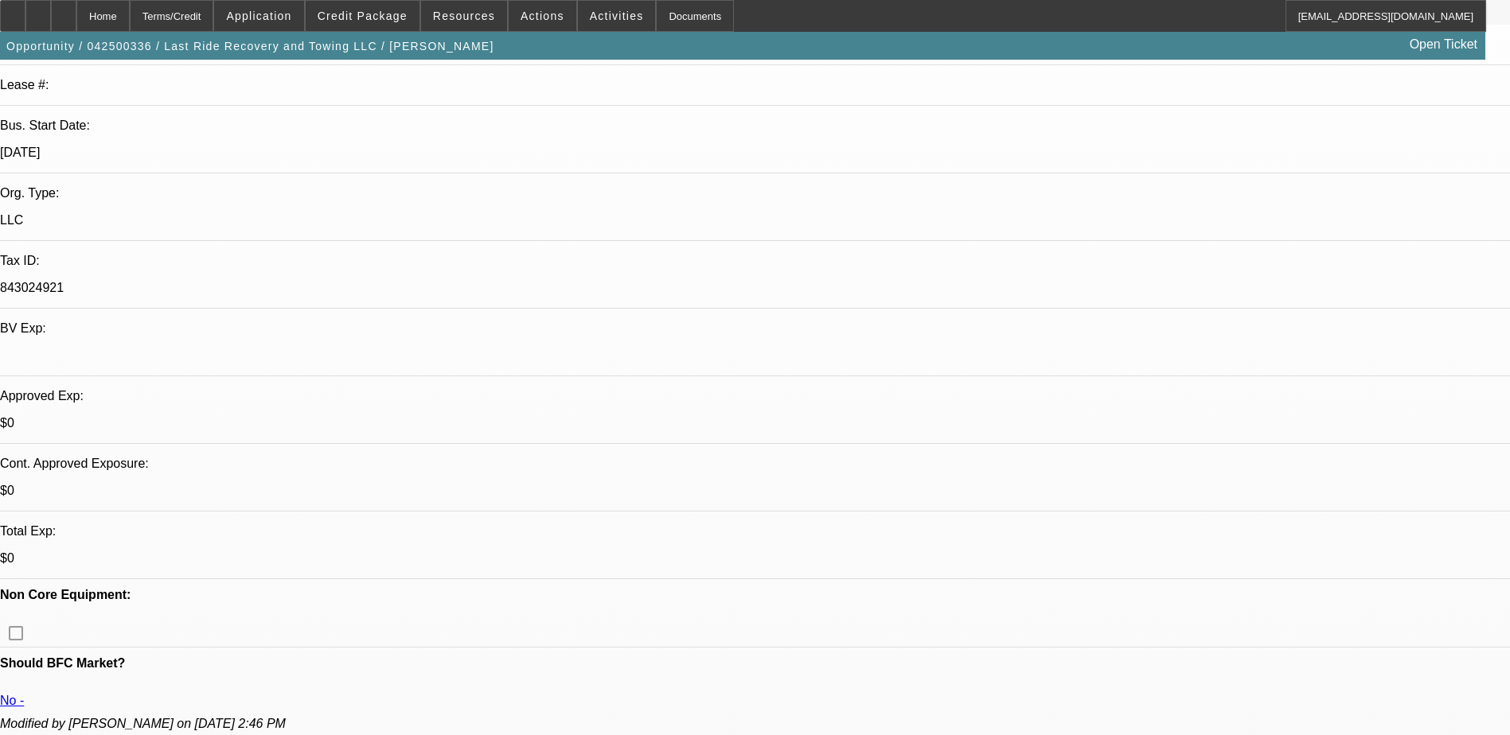
scroll to position [239, 0]
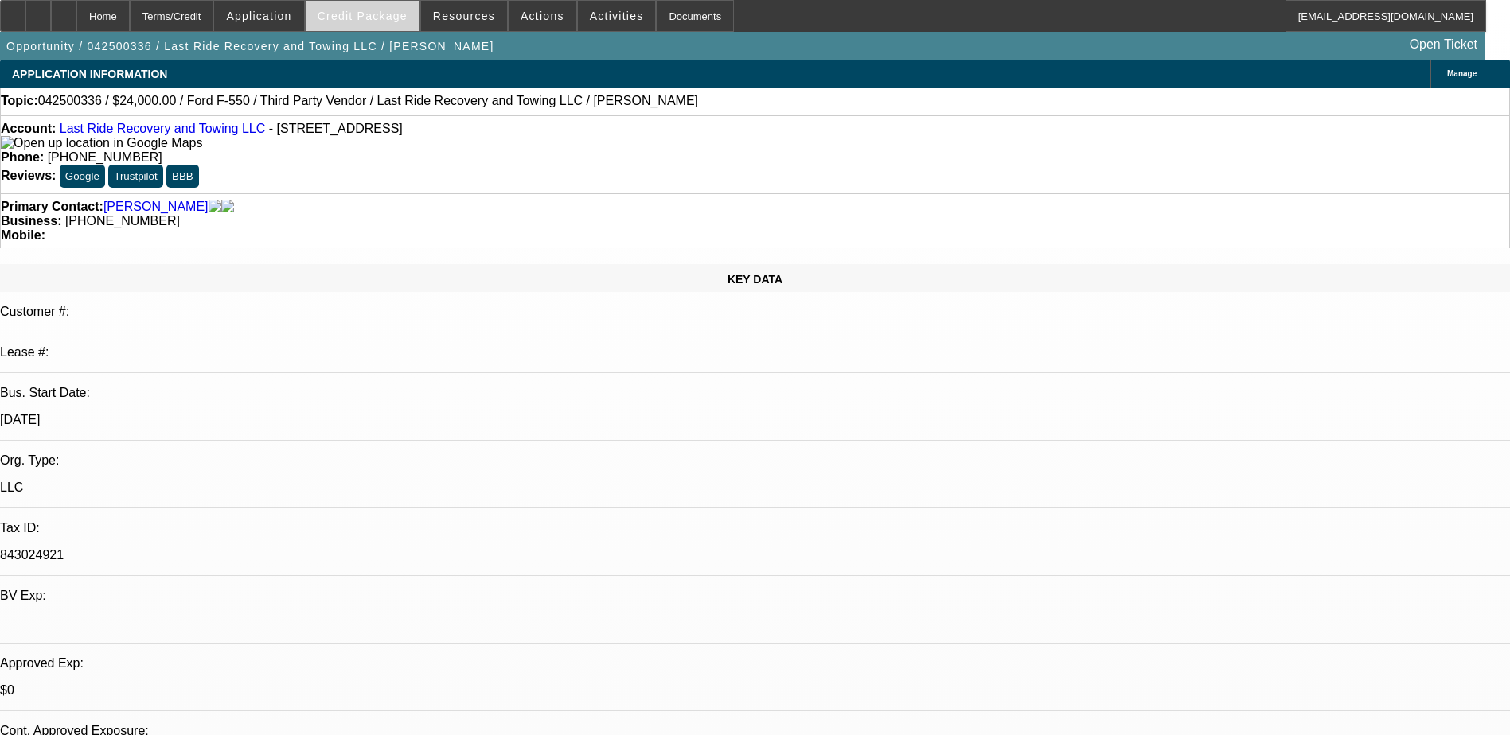
click at [350, 21] on span "Credit Package" at bounding box center [363, 16] width 90 height 13
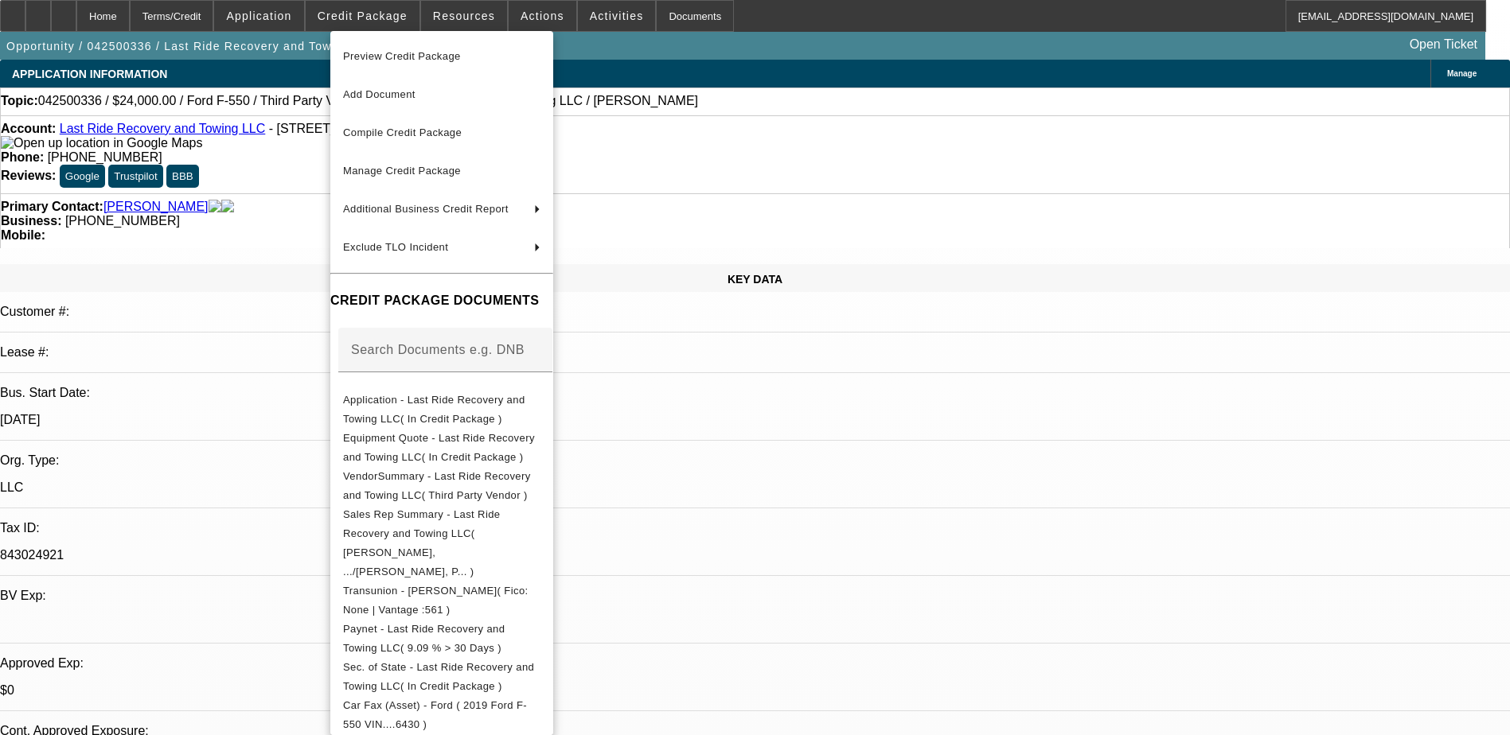
scroll to position [291, 0]
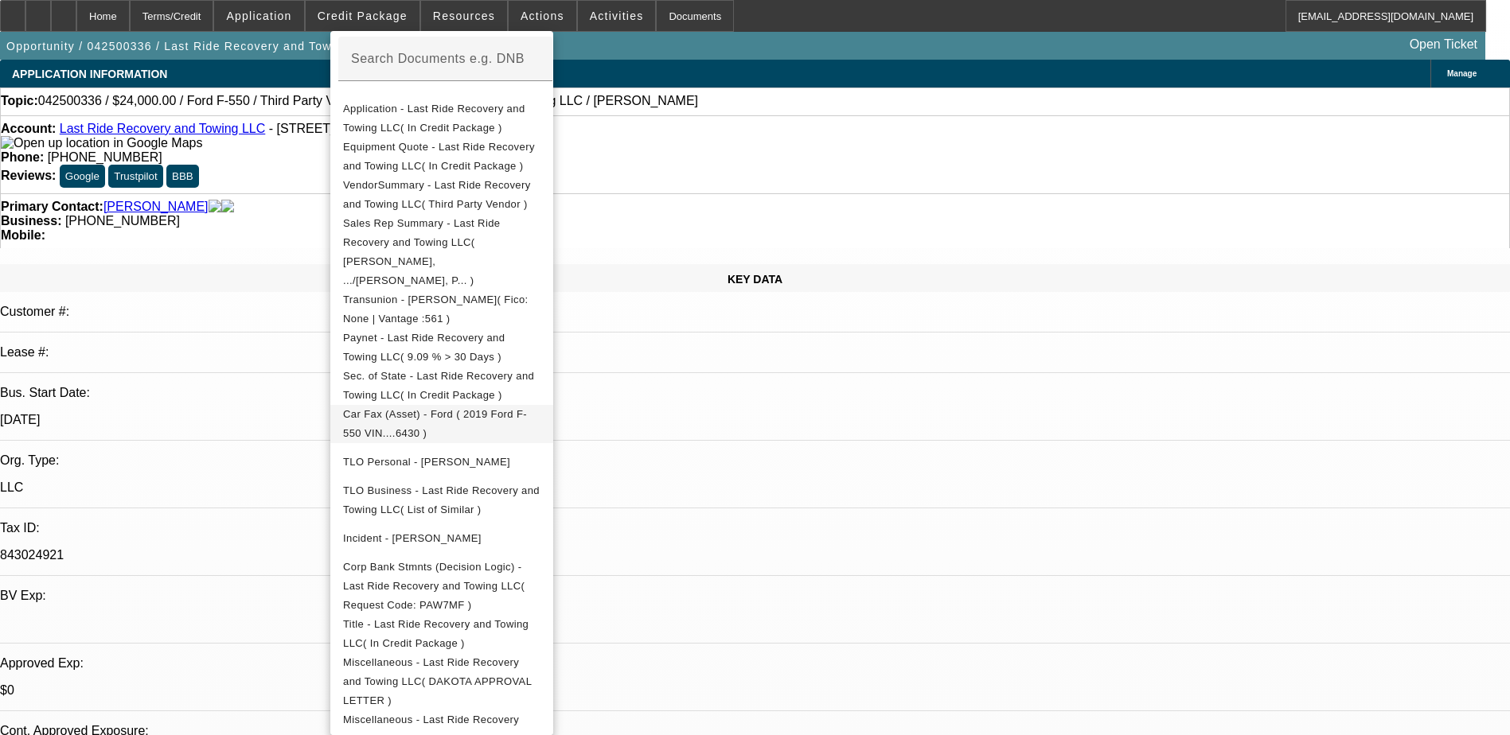
click at [540, 653] on span "Miscellaneous - Last Ride Recovery and Towing LLC( DAKOTA APPROVAL LETTER )" at bounding box center [441, 681] width 197 height 57
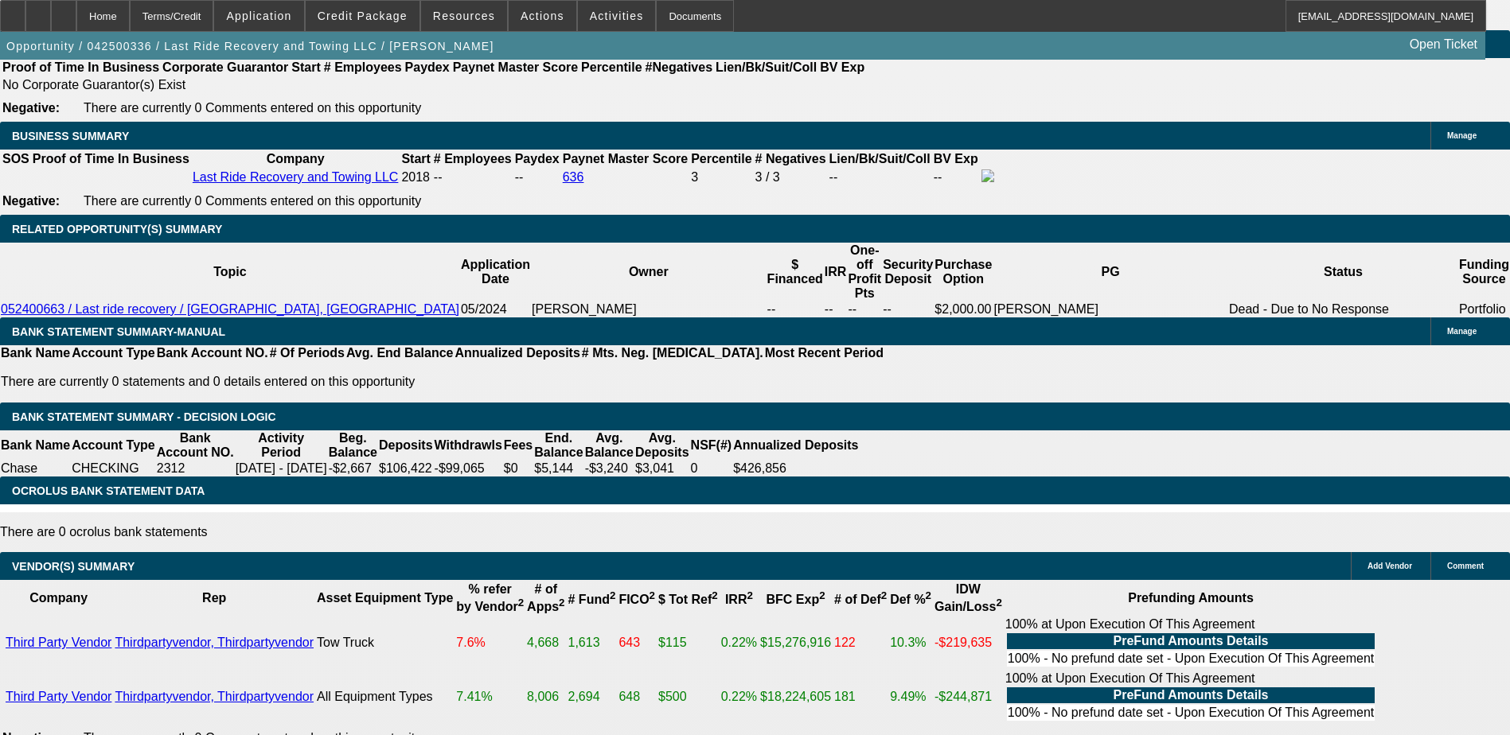
scroll to position [2627, 0]
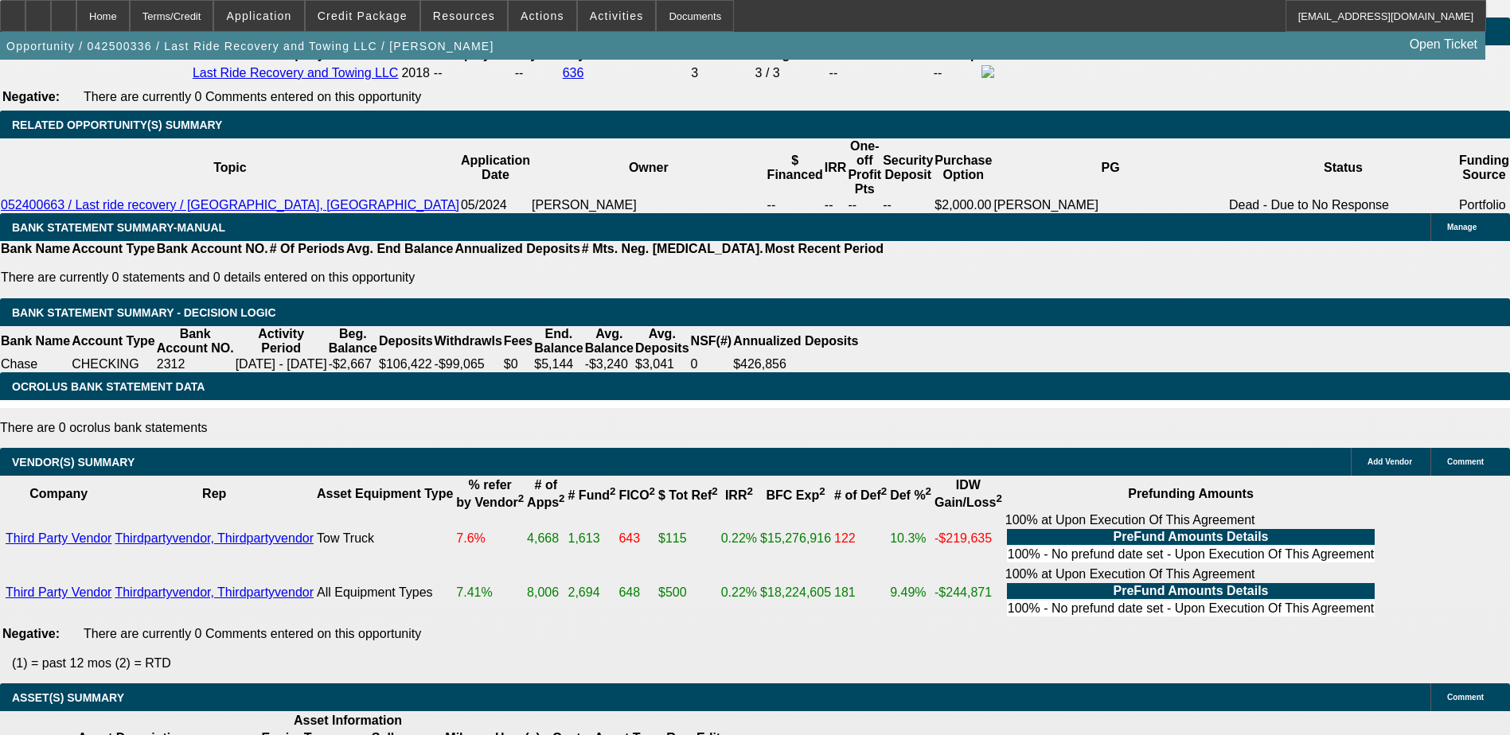
drag, startPoint x: 1207, startPoint y: 235, endPoint x: 1160, endPoint y: 145, distance: 101.5
drag, startPoint x: 1471, startPoint y: 549, endPoint x: 1502, endPoint y: 550, distance: 31.1
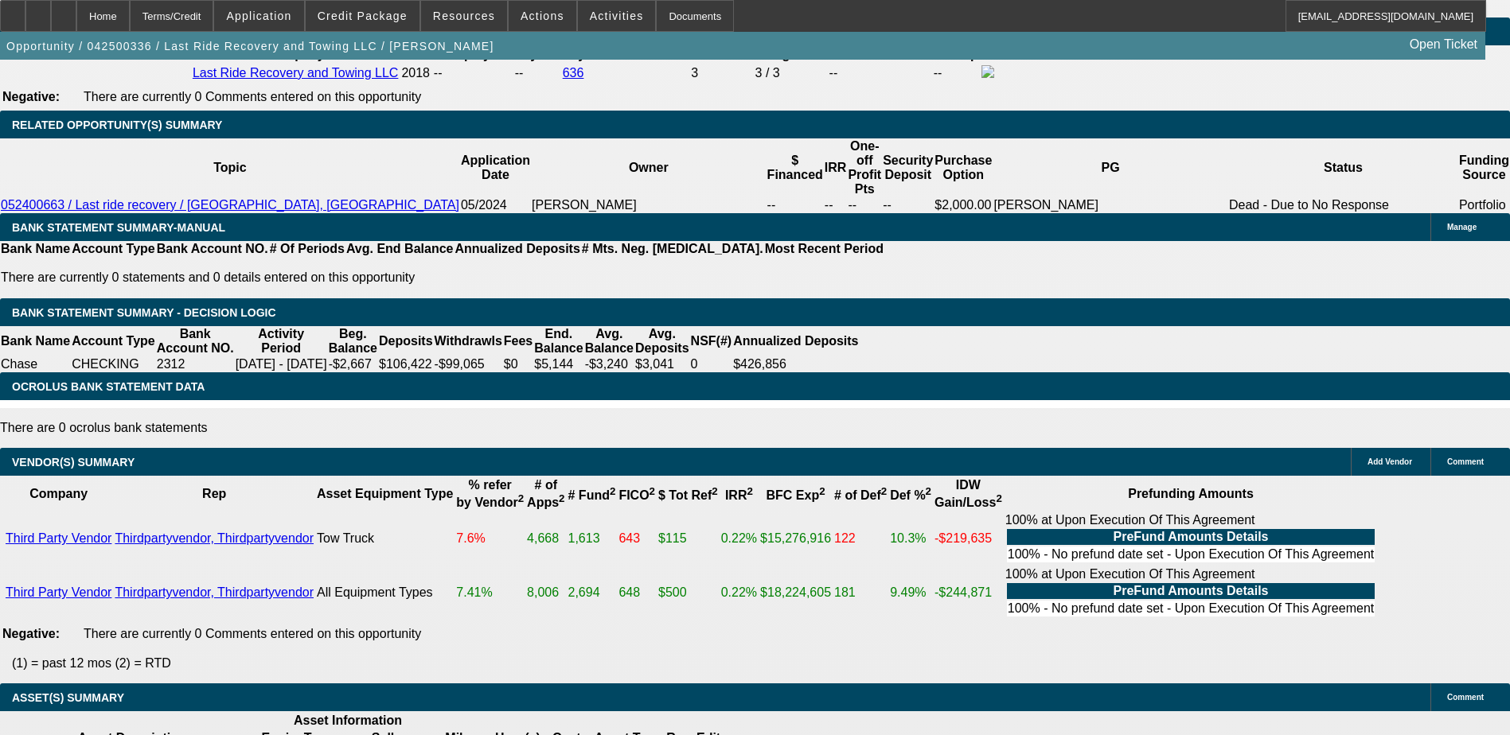
drag, startPoint x: 1383, startPoint y: 559, endPoint x: 1436, endPoint y: 564, distance: 53.6
drag, startPoint x: 1436, startPoint y: 564, endPoint x: 1447, endPoint y: 597, distance: 34.5
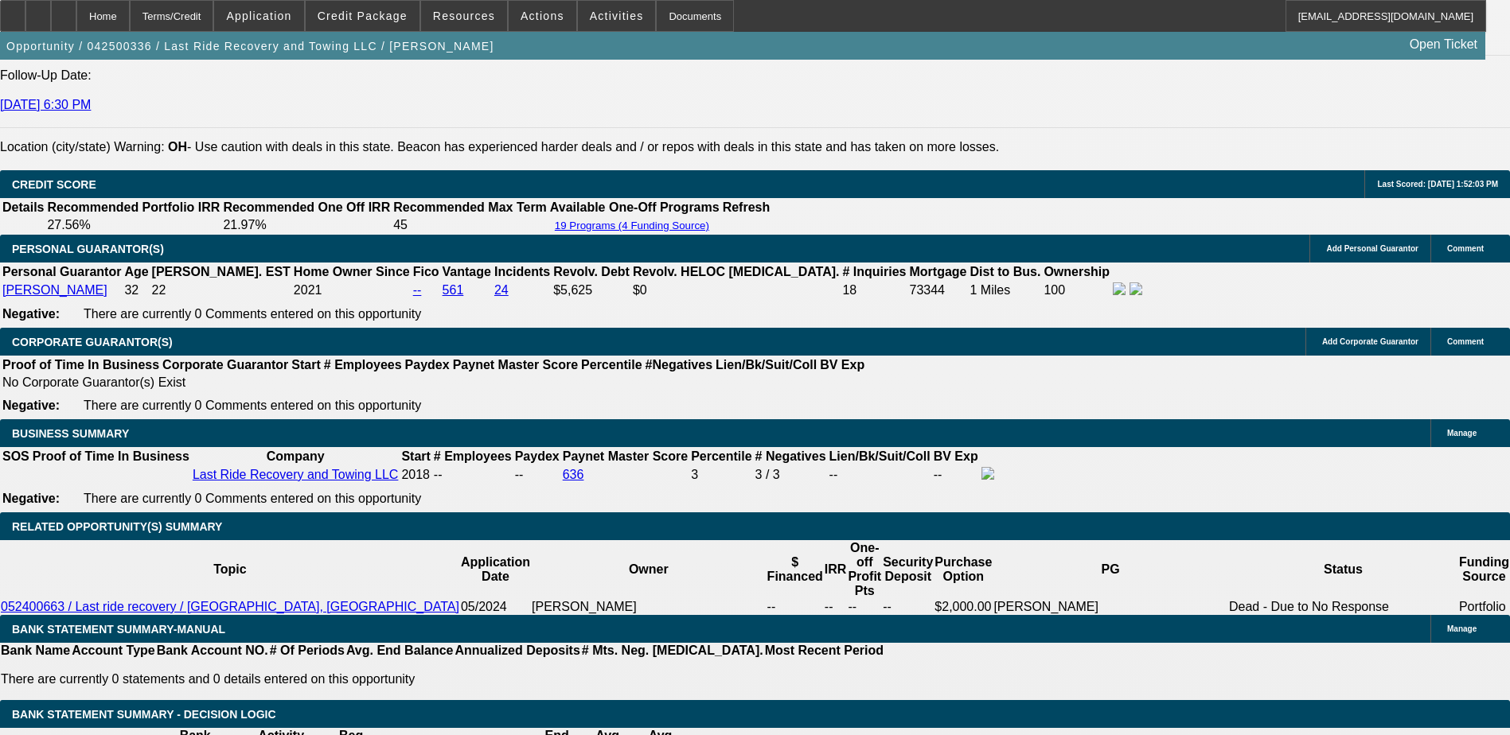
scroll to position [2229, 0]
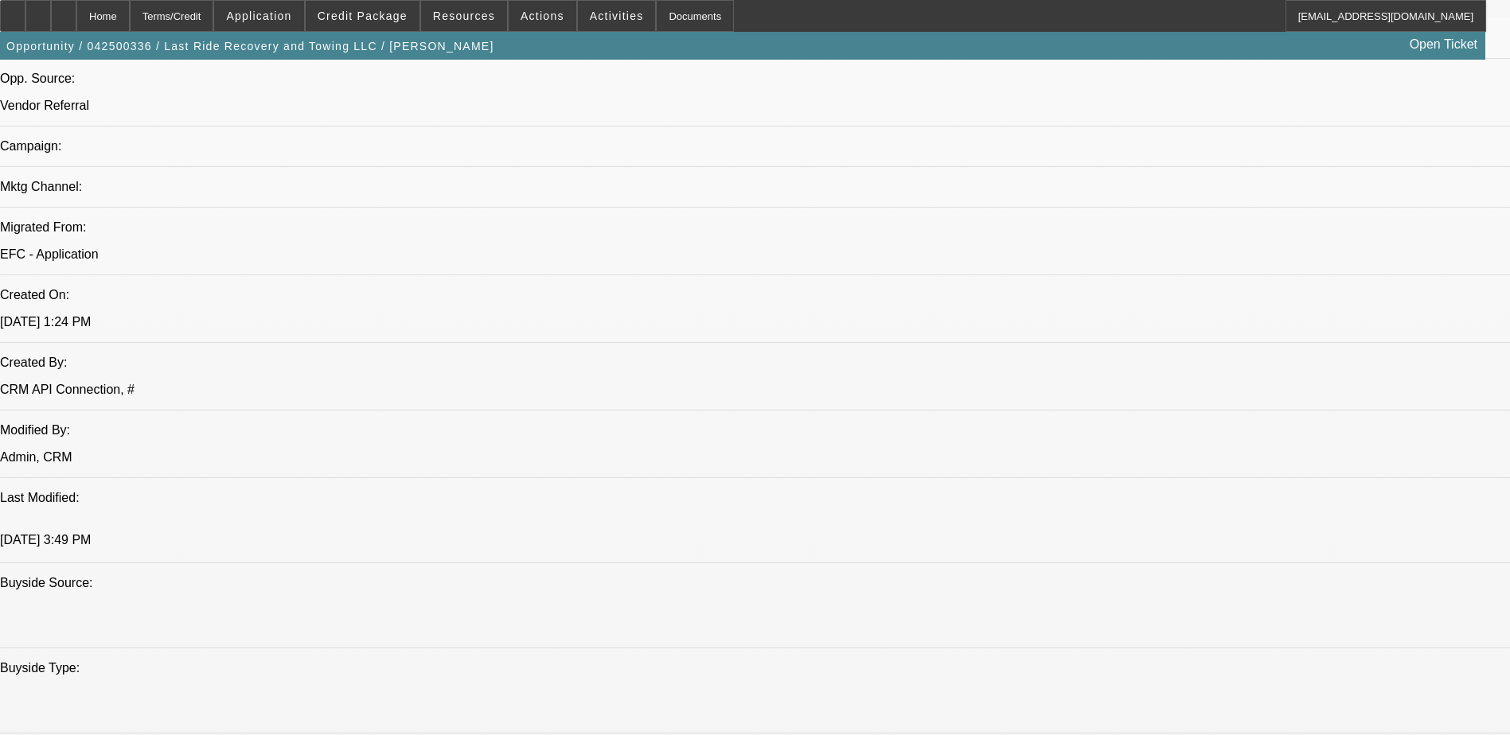
scroll to position [796, 0]
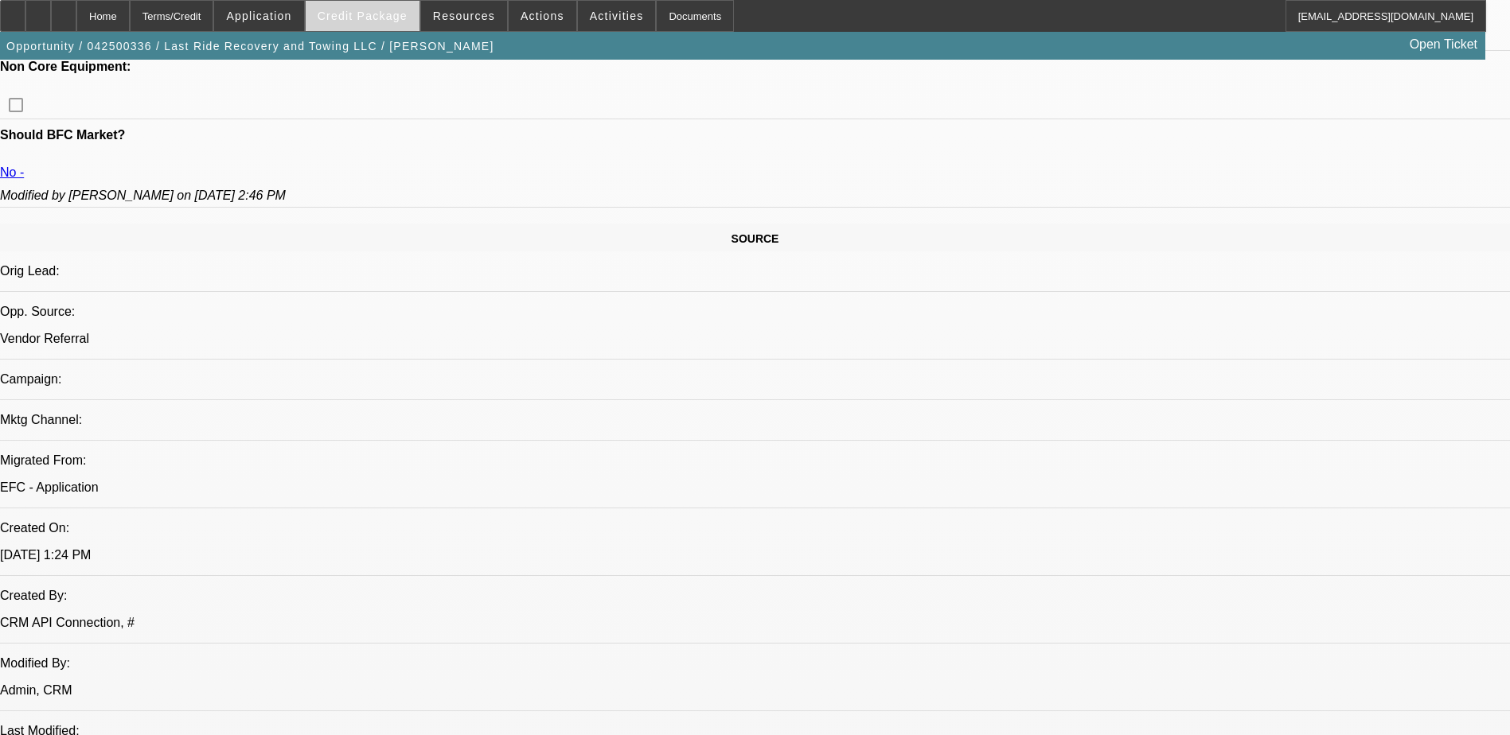
click at [415, 16] on span at bounding box center [363, 16] width 114 height 38
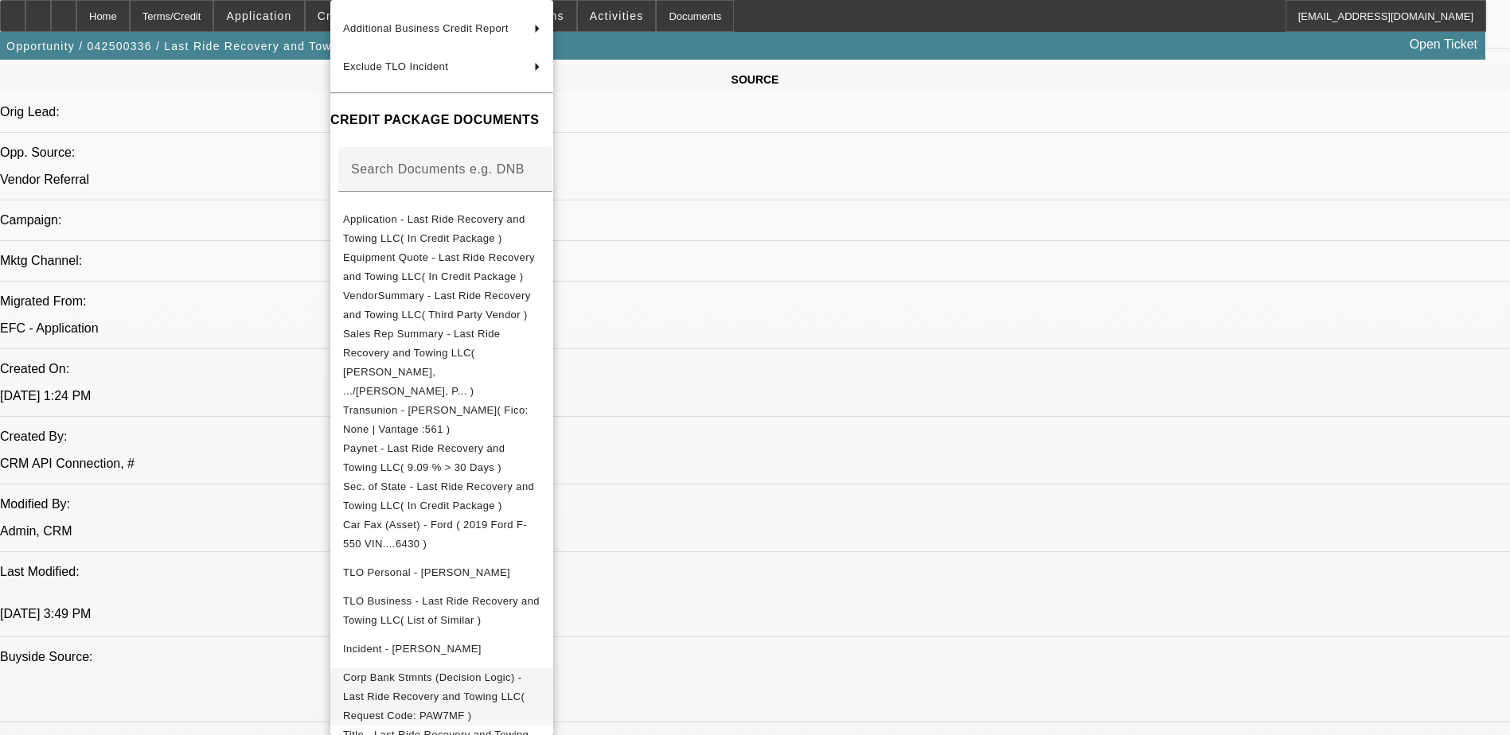
scroll to position [260, 0]
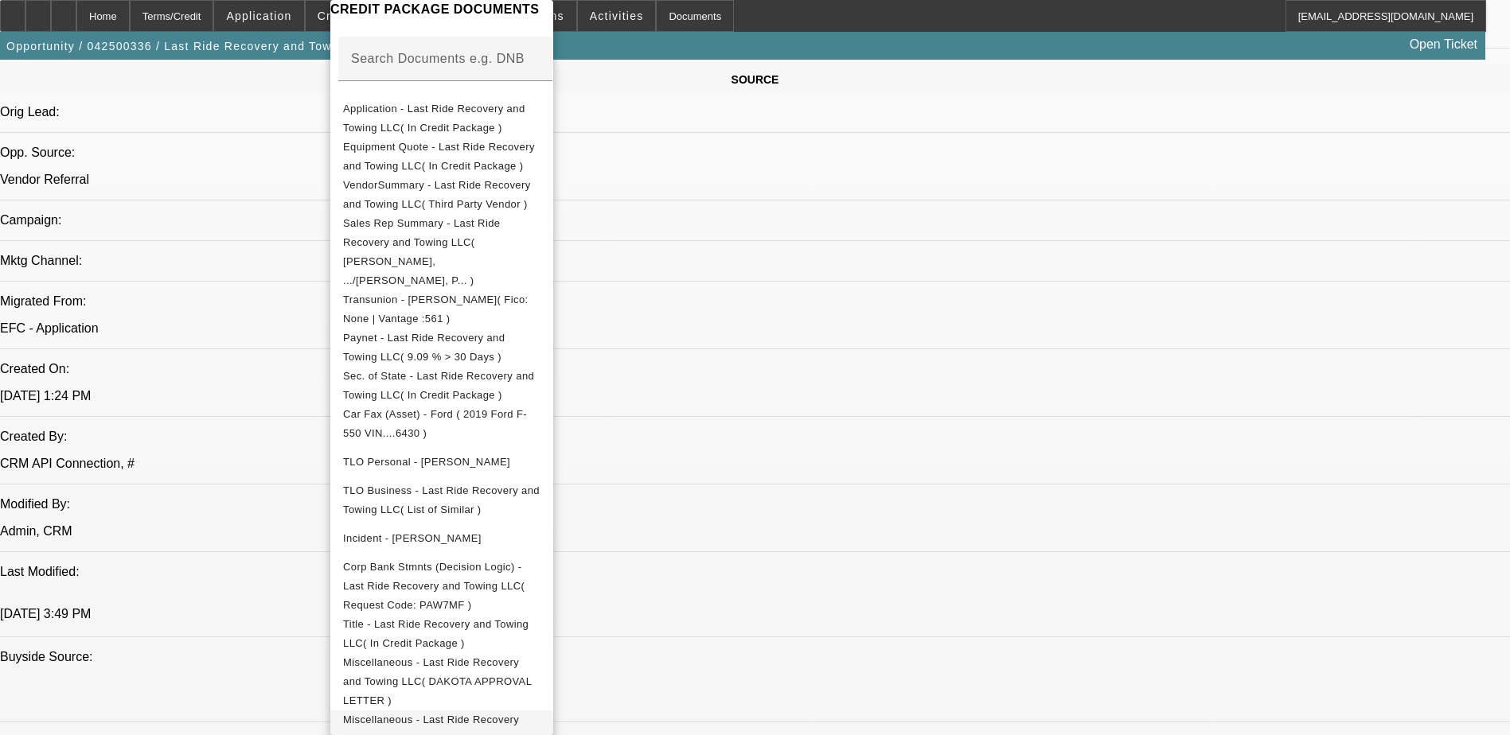
click at [540, 711] on span "Miscellaneous - Last Ride Recovery and Towing LLC( PPI )" at bounding box center [441, 730] width 197 height 38
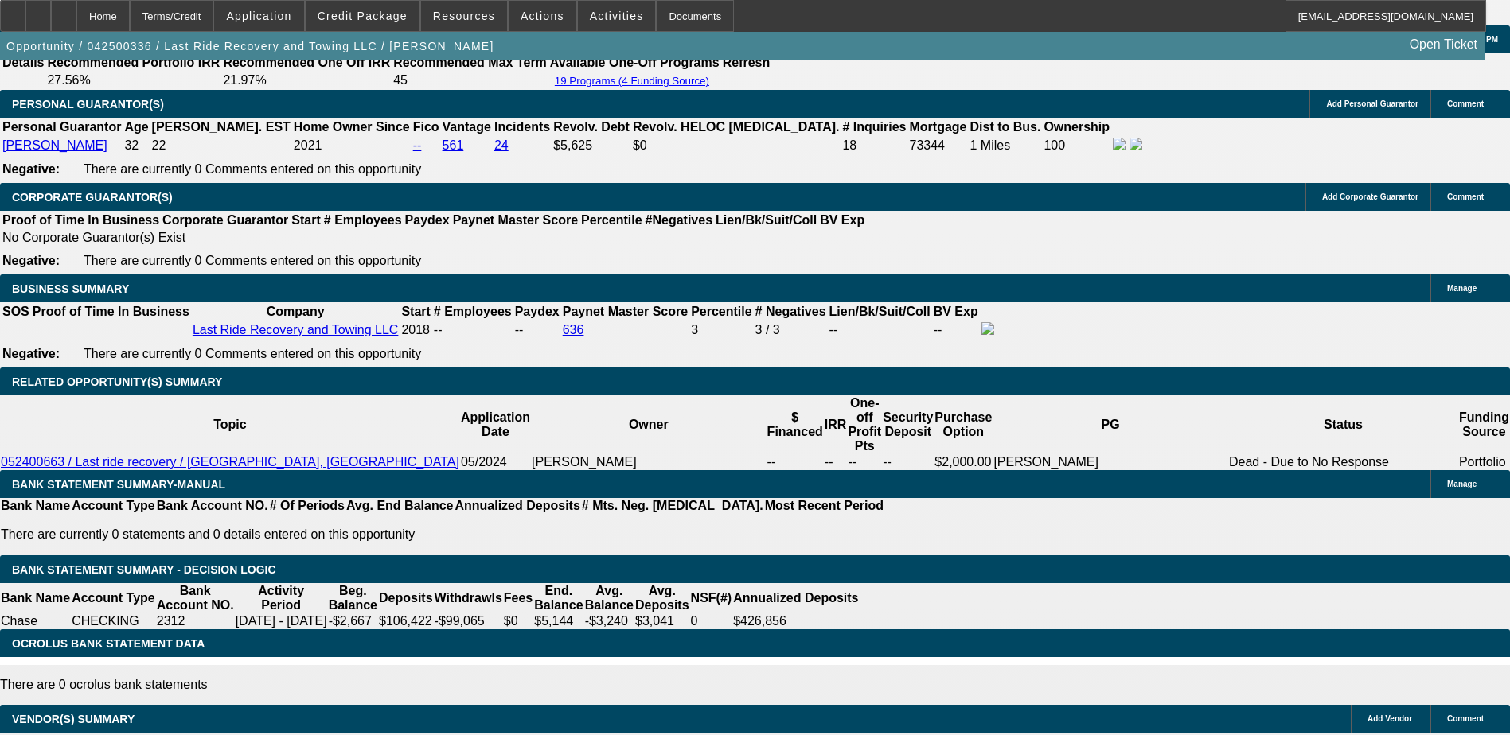
scroll to position [2229, 0]
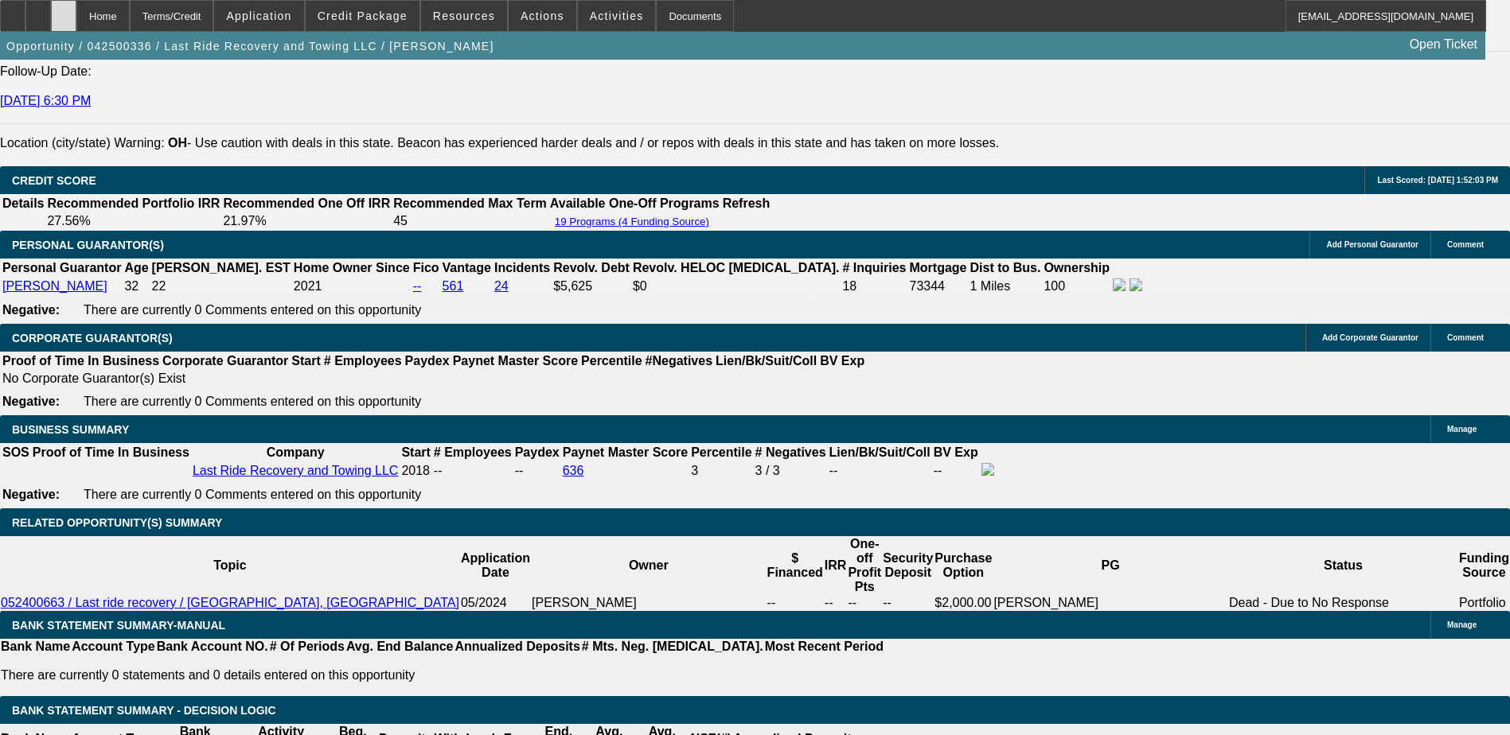
click at [76, 10] on div at bounding box center [63, 16] width 25 height 32
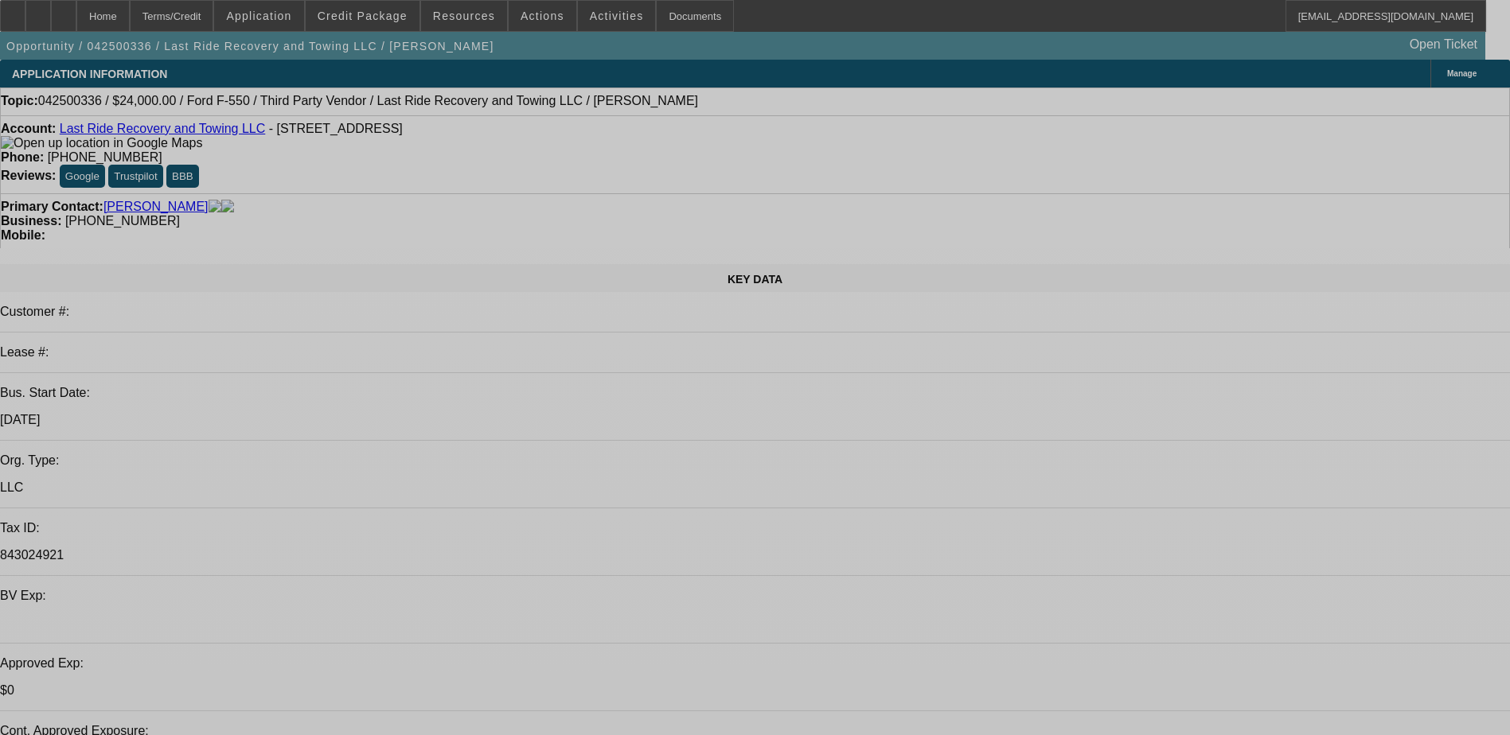
select select "0"
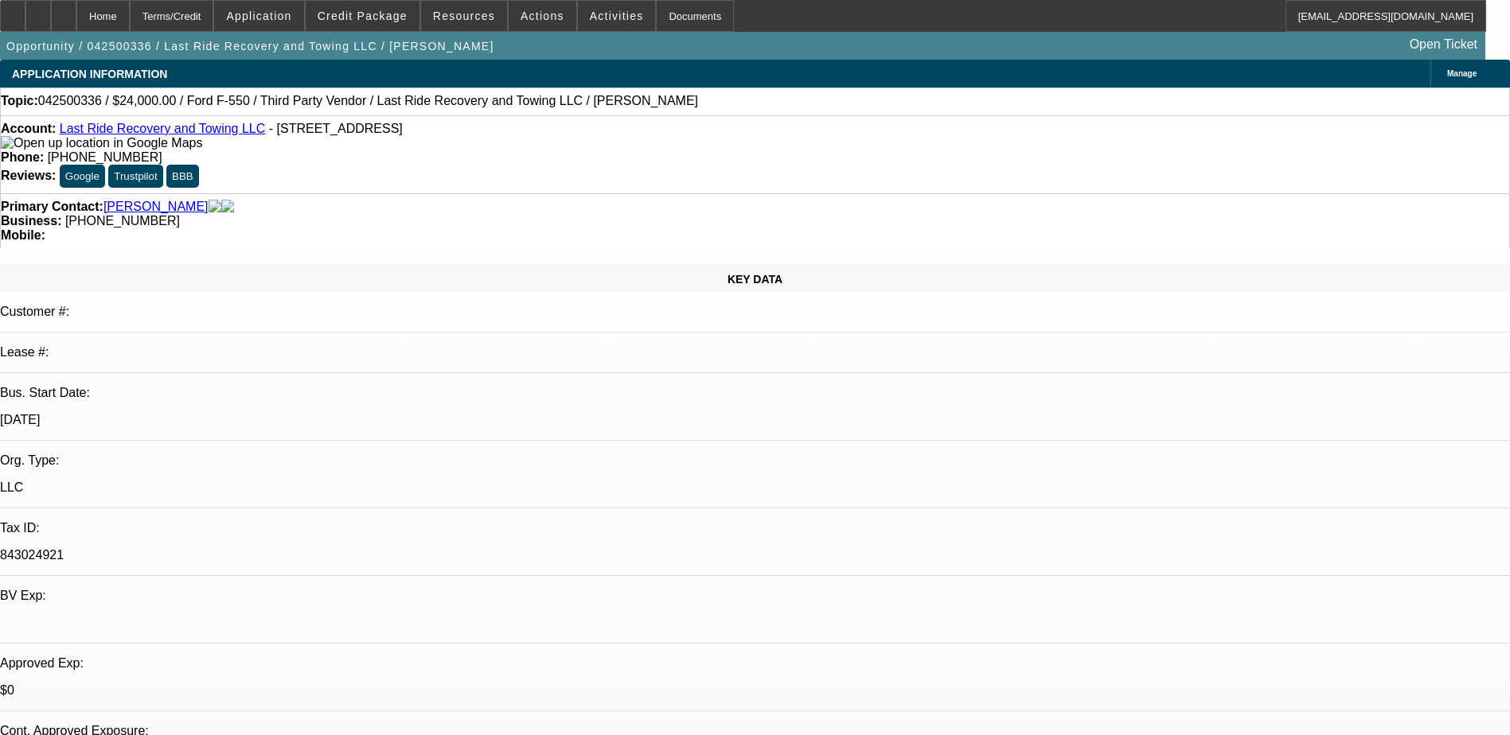
select select "0"
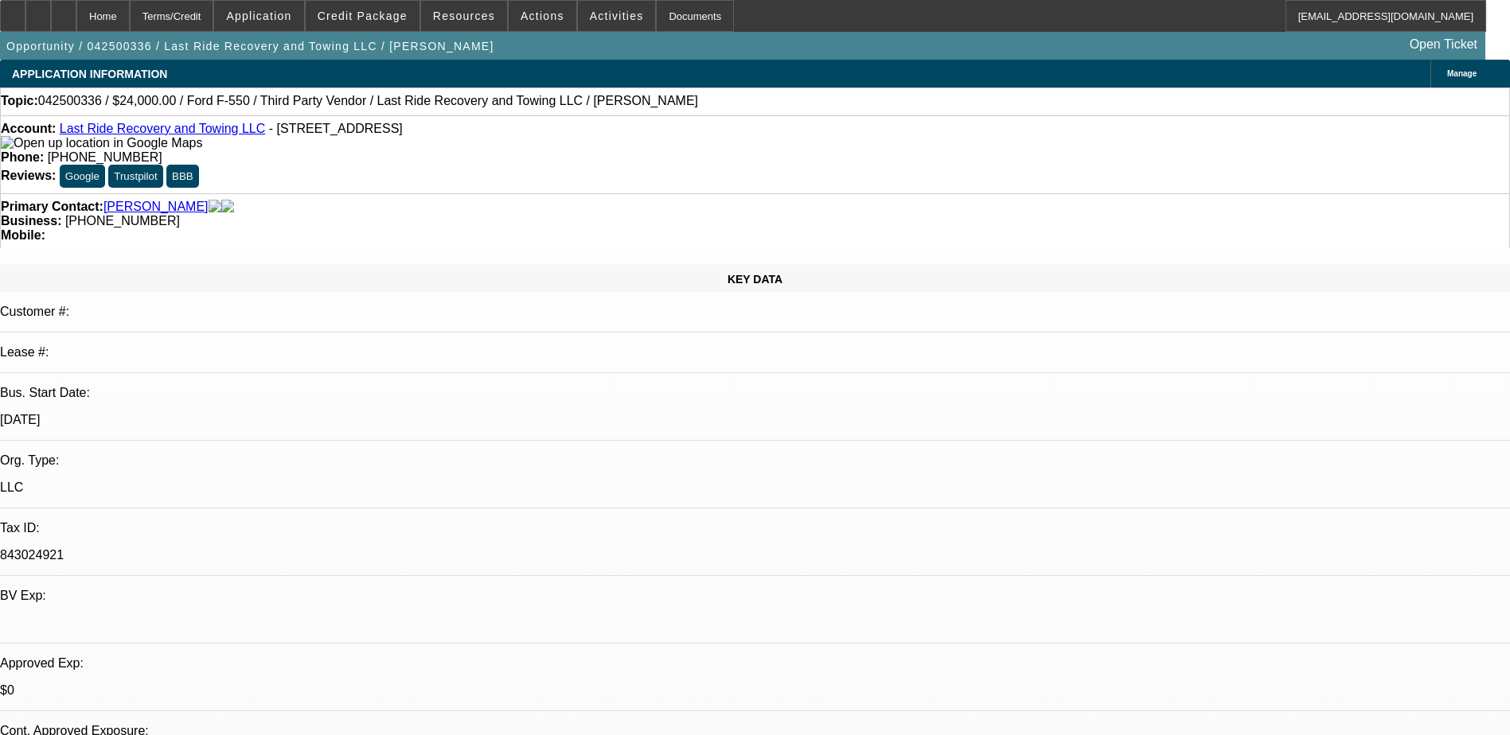
select select "0"
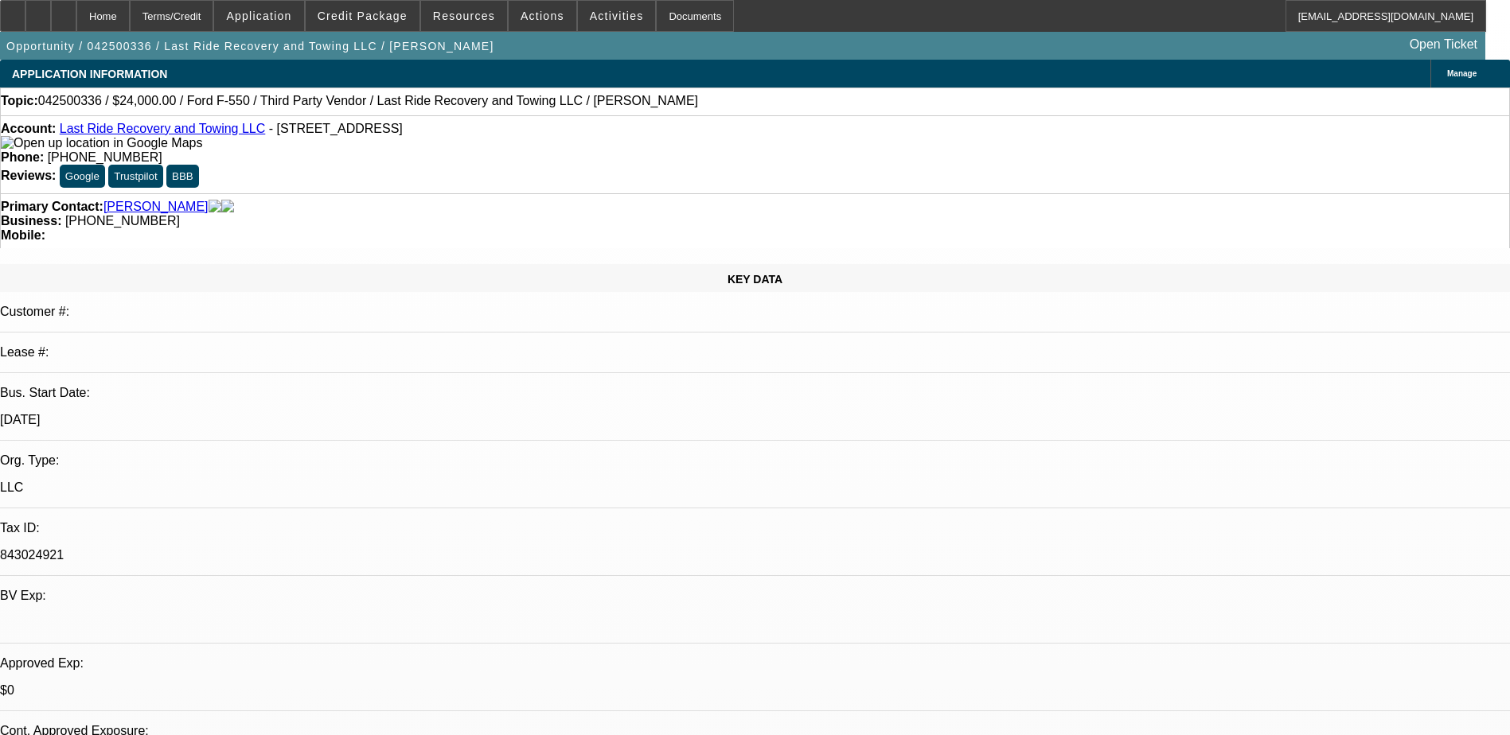
select select "0"
select select "1"
select select "2"
select select "1"
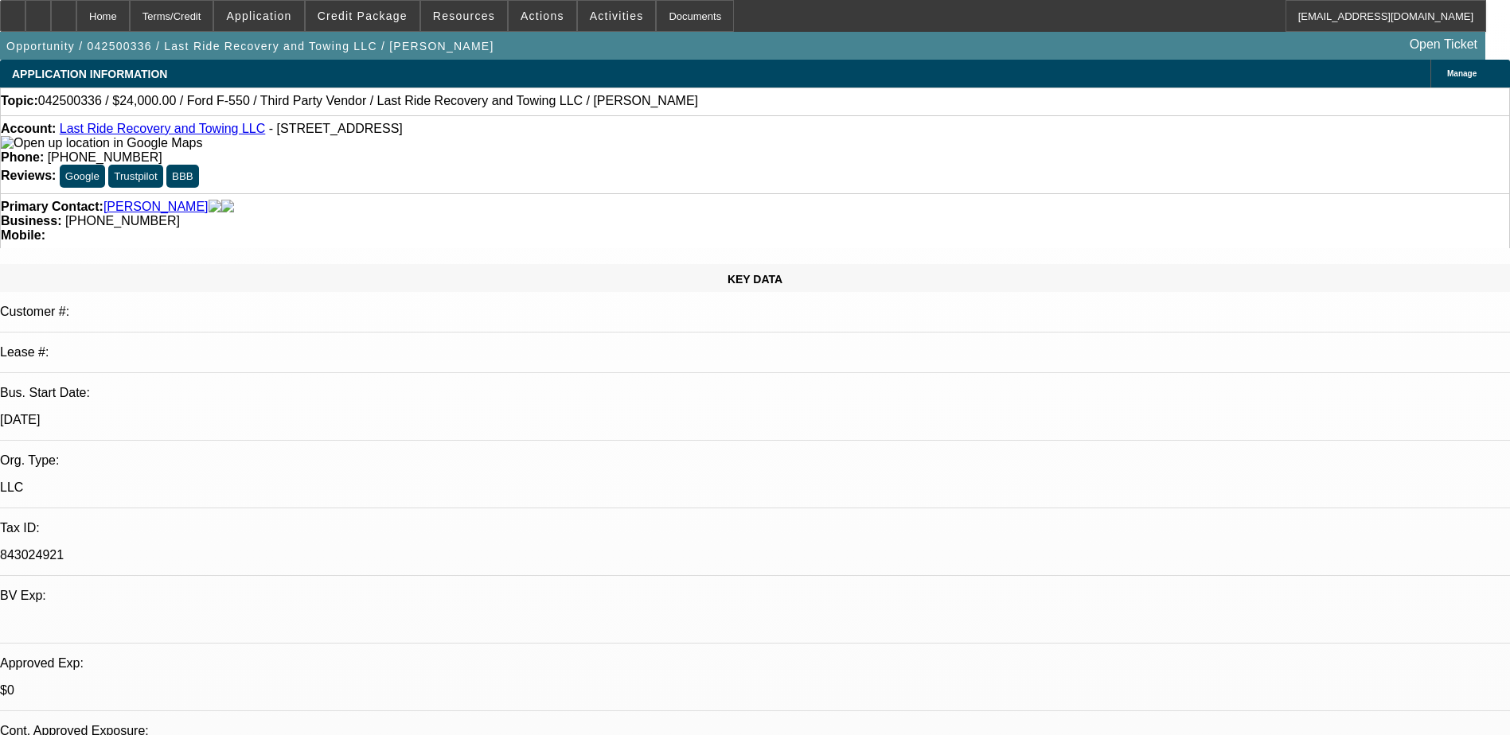
select select "2"
select select "1"
select select "2"
select select "1"
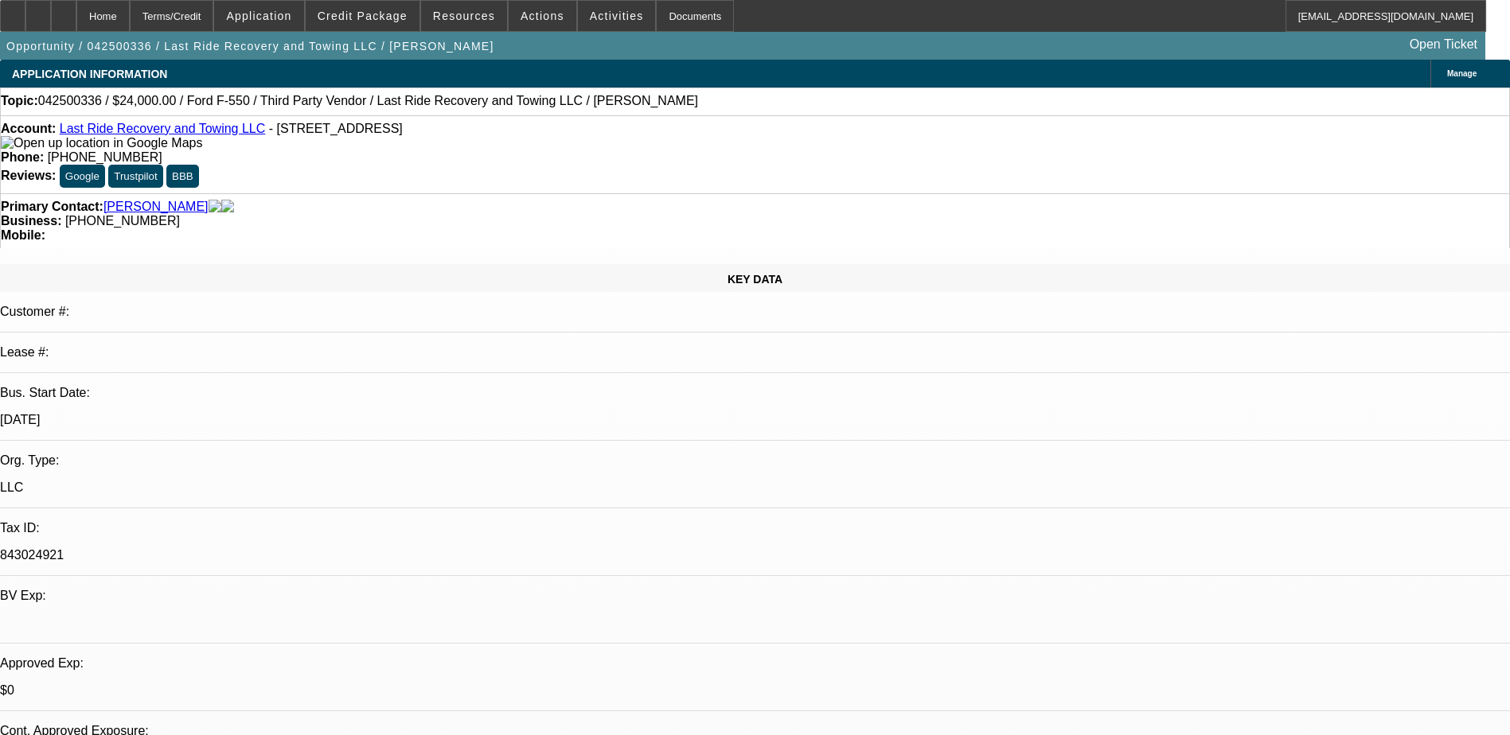
select select "1"
select select "2"
select select "5"
